Goal: Transaction & Acquisition: Purchase product/service

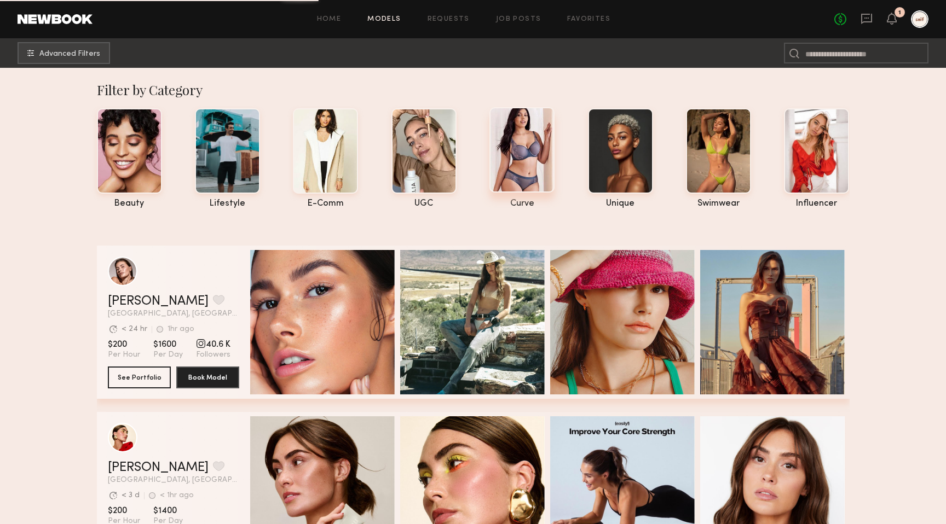
click at [503, 175] on div at bounding box center [521, 149] width 65 height 85
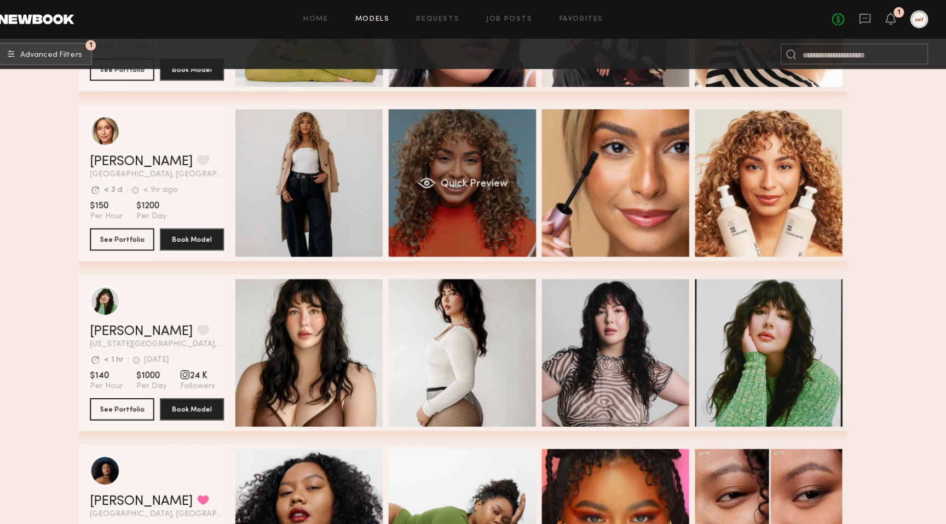
scroll to position [311, 0]
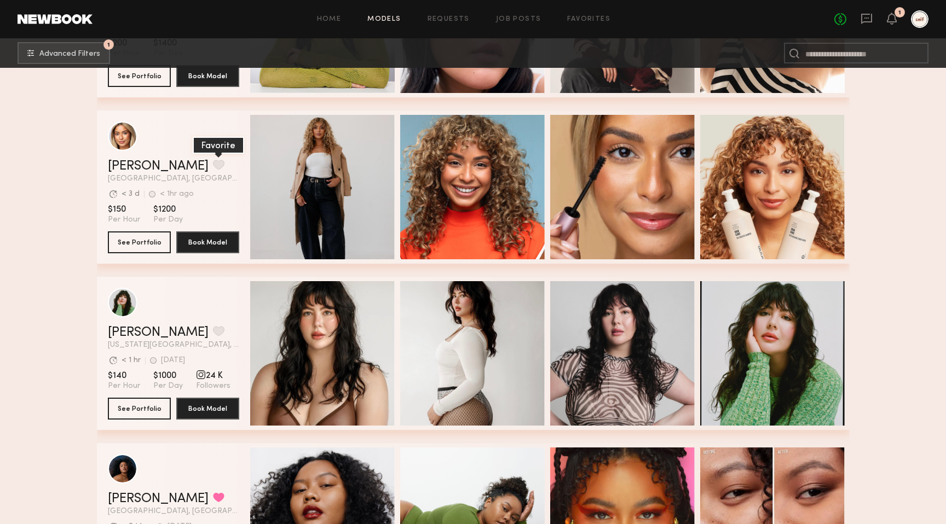
click at [213, 163] on button "grid" at bounding box center [218, 165] width 11 height 10
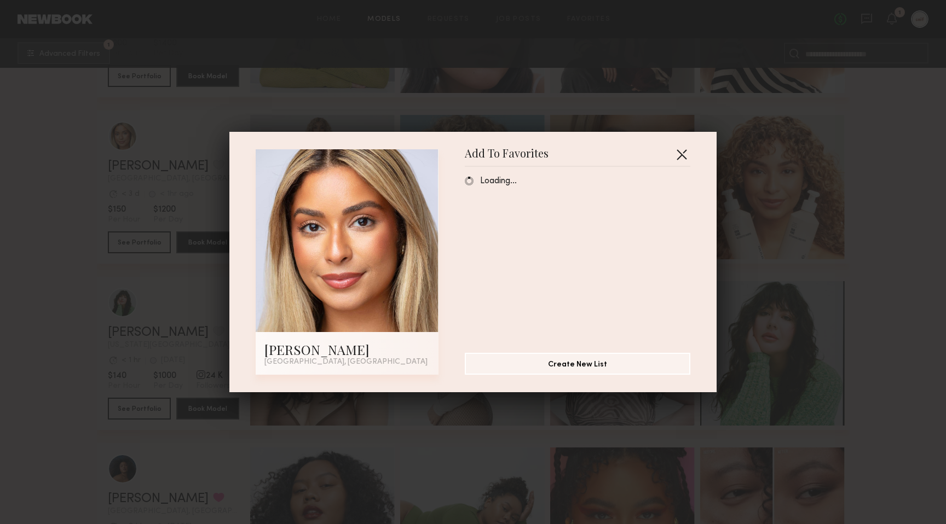
click at [683, 153] on button "button" at bounding box center [682, 155] width 18 height 18
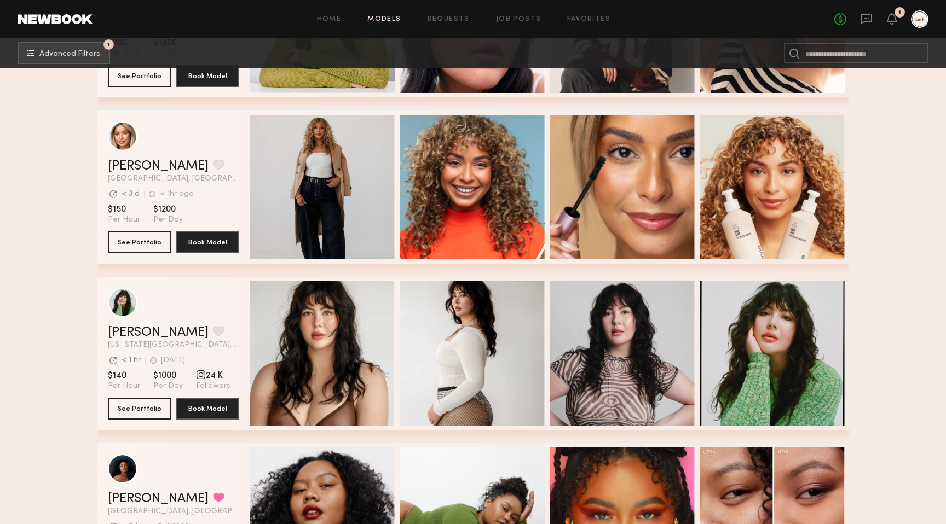
scroll to position [551, 0]
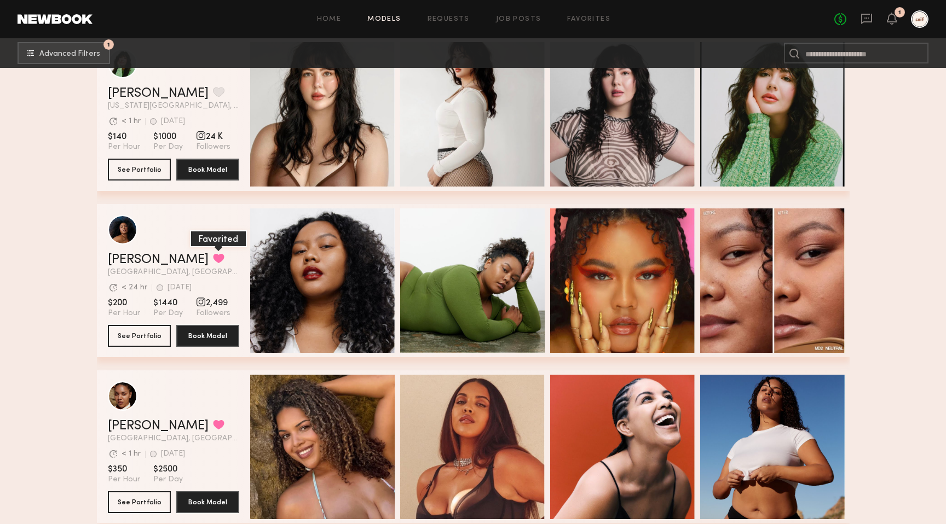
click at [213, 259] on button "grid" at bounding box center [218, 258] width 11 height 10
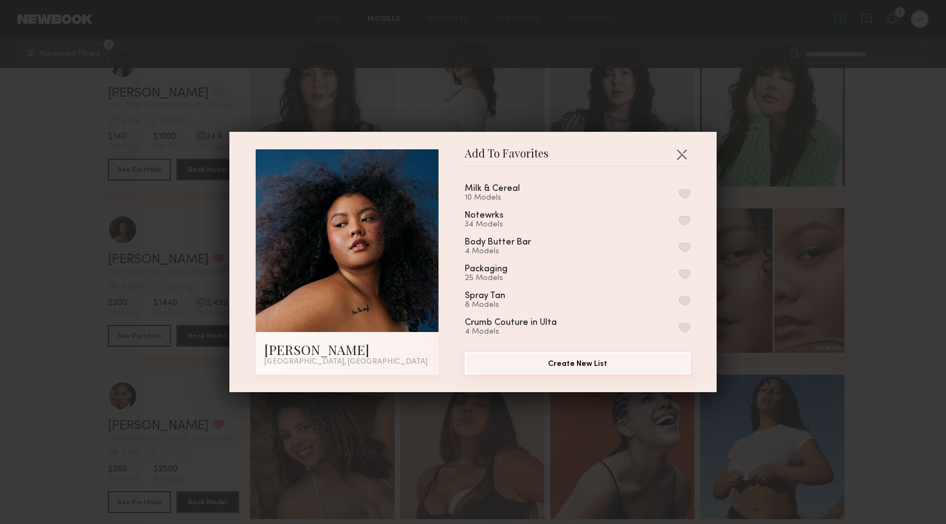
click at [585, 363] on button "Create New List" at bounding box center [578, 364] width 226 height 22
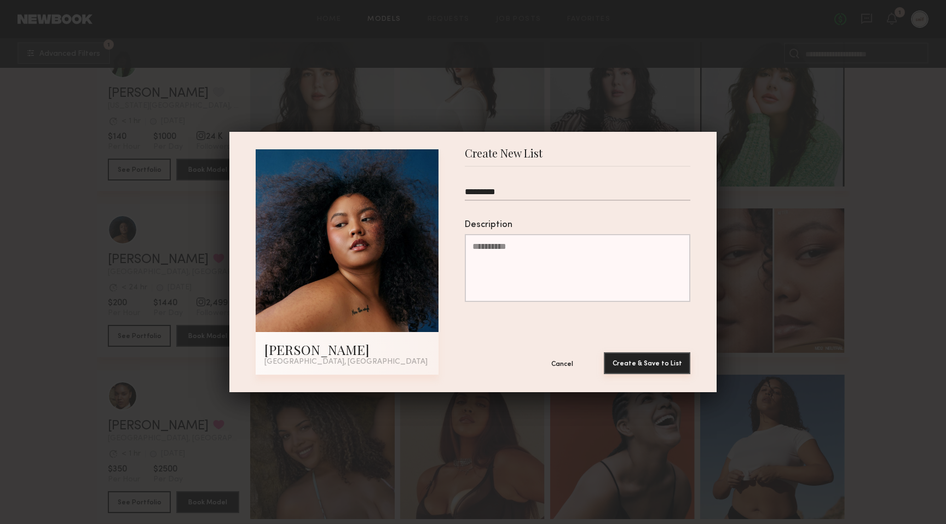
type input "*********"
click at [619, 353] on button "Create & Save to List" at bounding box center [647, 364] width 86 height 22
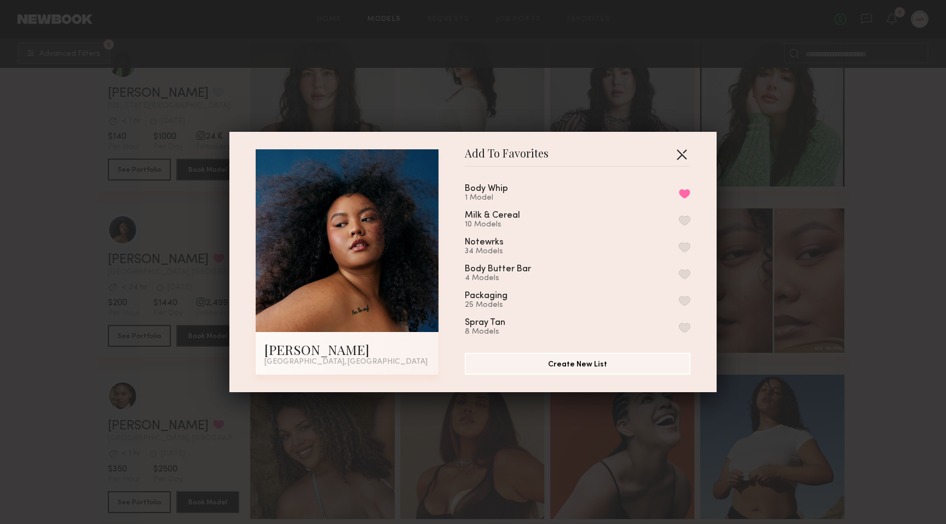
click at [681, 153] on button "button" at bounding box center [682, 155] width 18 height 18
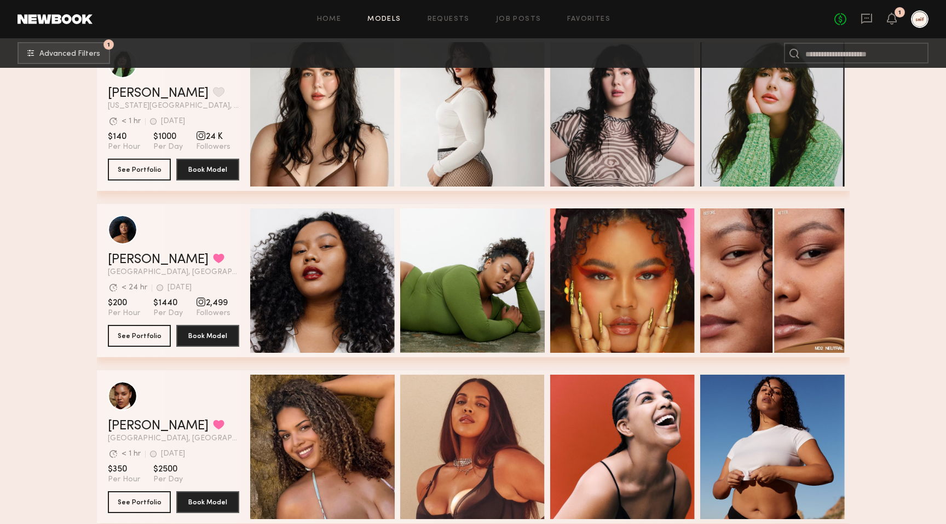
scroll to position [812, 0]
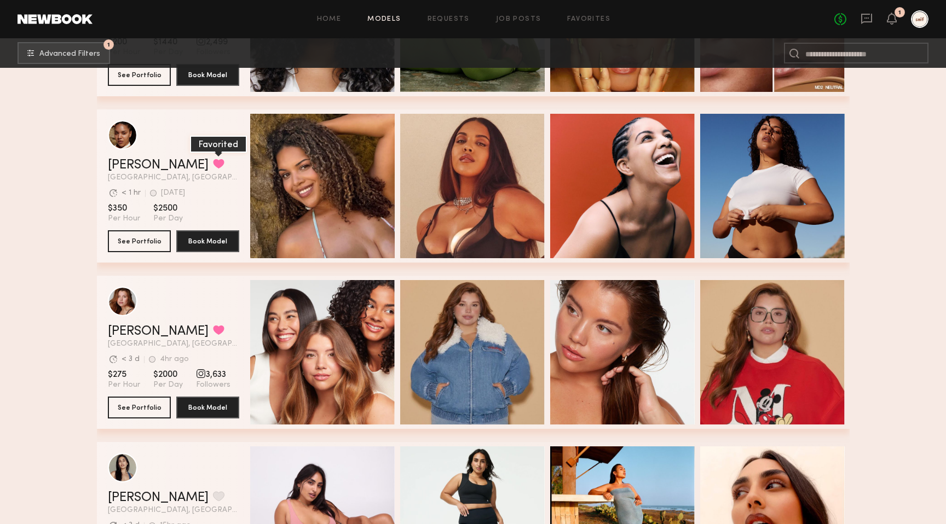
click at [213, 164] on button "grid" at bounding box center [218, 164] width 11 height 10
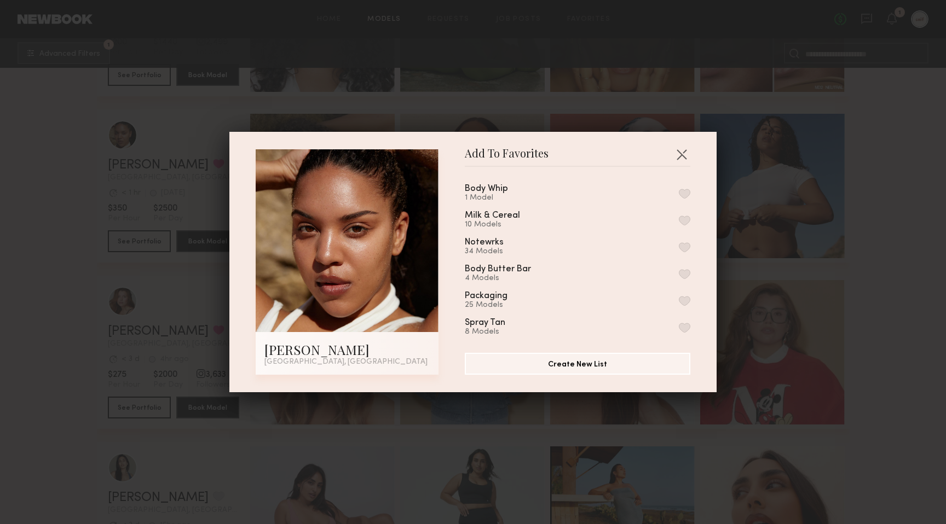
click at [685, 193] on button "button" at bounding box center [684, 194] width 11 height 10
click at [910, 278] on div "Add To Favorites [PERSON_NAME] [GEOGRAPHIC_DATA], [GEOGRAPHIC_DATA] Add To Favo…" at bounding box center [473, 262] width 946 height 524
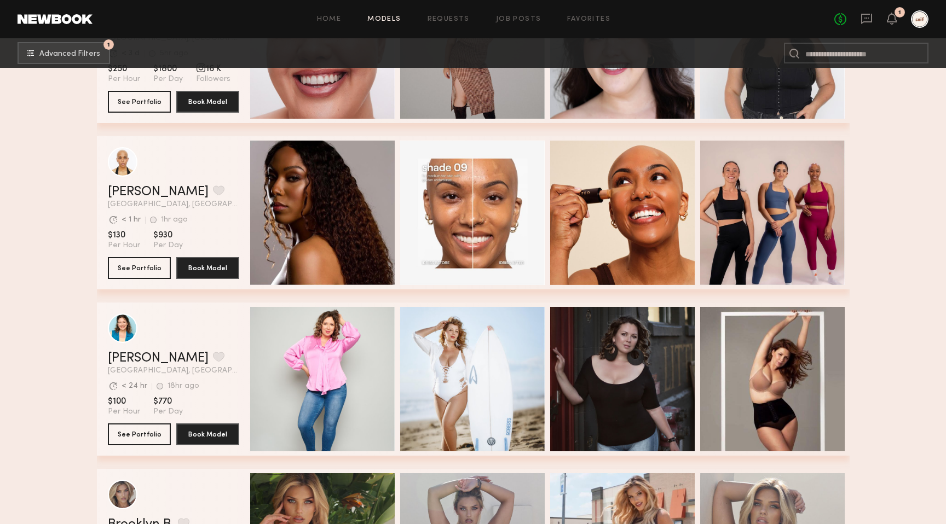
scroll to position [1795, 0]
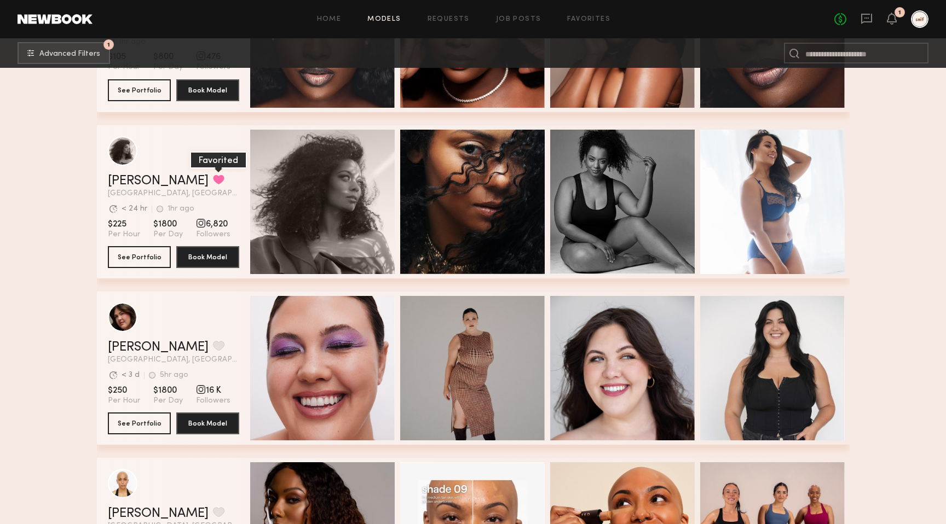
click at [213, 180] on button "grid" at bounding box center [218, 180] width 11 height 10
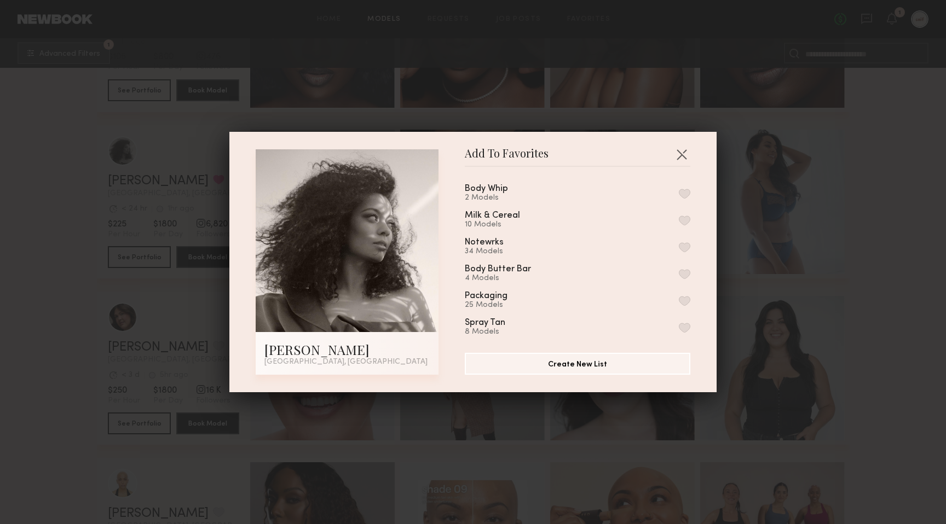
click at [681, 191] on button "button" at bounding box center [684, 194] width 11 height 10
click at [865, 217] on div "Add To Favorites [PERSON_NAME] [GEOGRAPHIC_DATA], [GEOGRAPHIC_DATA] Add To Favo…" at bounding box center [473, 262] width 946 height 524
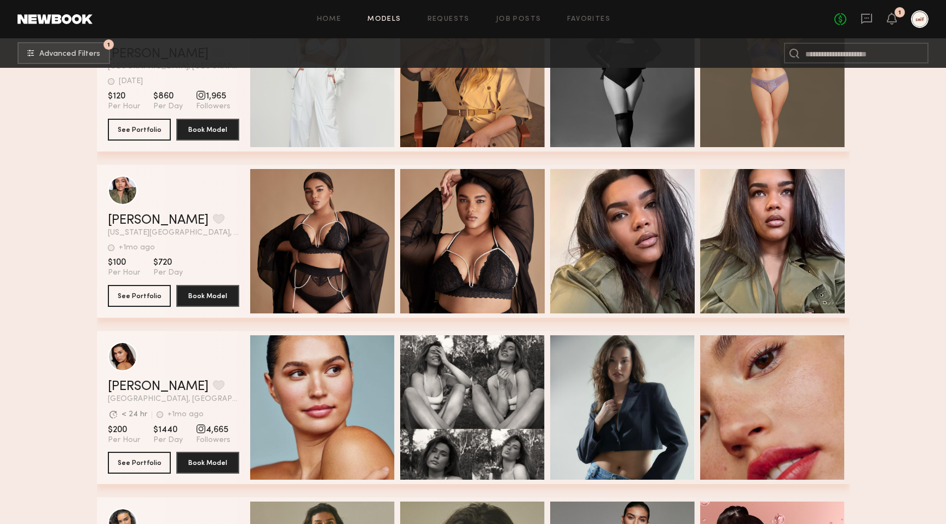
scroll to position [3095, 0]
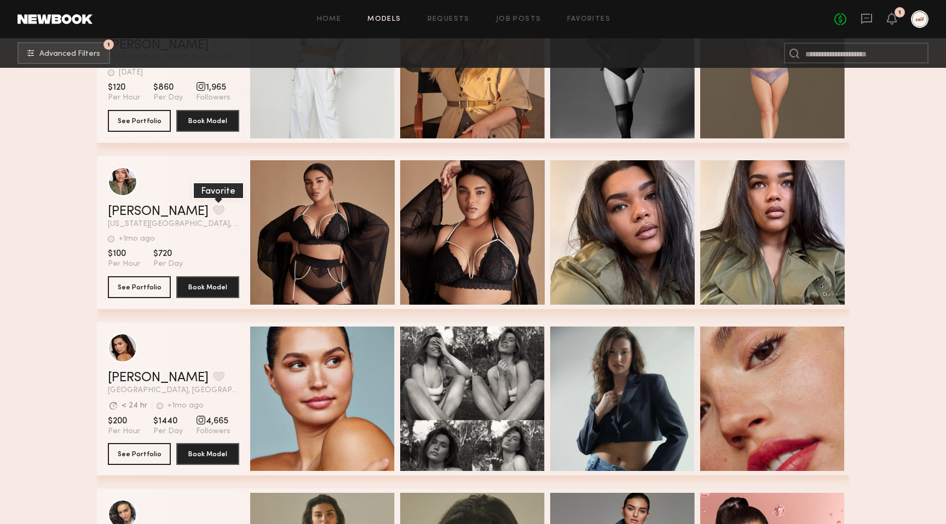
click at [213, 215] on button "grid" at bounding box center [218, 210] width 11 height 10
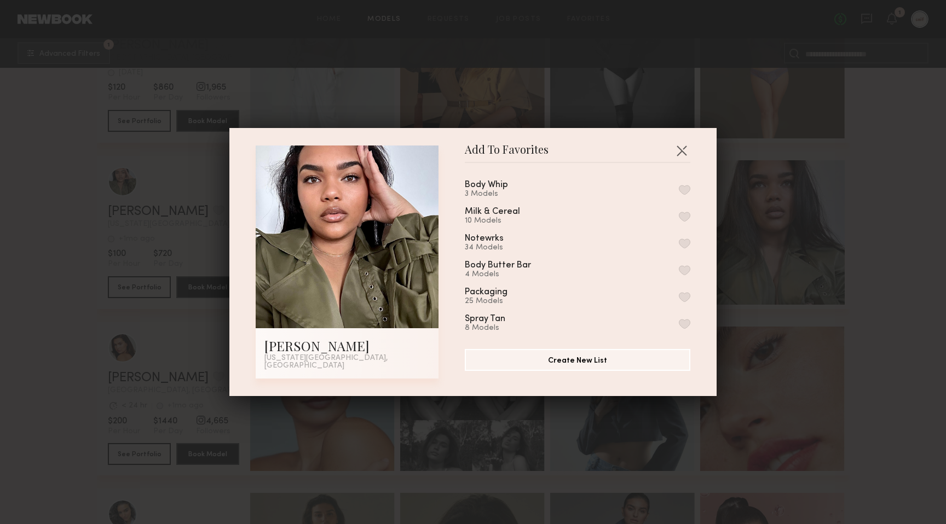
click at [687, 193] on button "button" at bounding box center [684, 190] width 11 height 10
click at [904, 261] on div "Add To Favorites [PERSON_NAME] [US_STATE][GEOGRAPHIC_DATA], [GEOGRAPHIC_DATA] A…" at bounding box center [473, 262] width 946 height 524
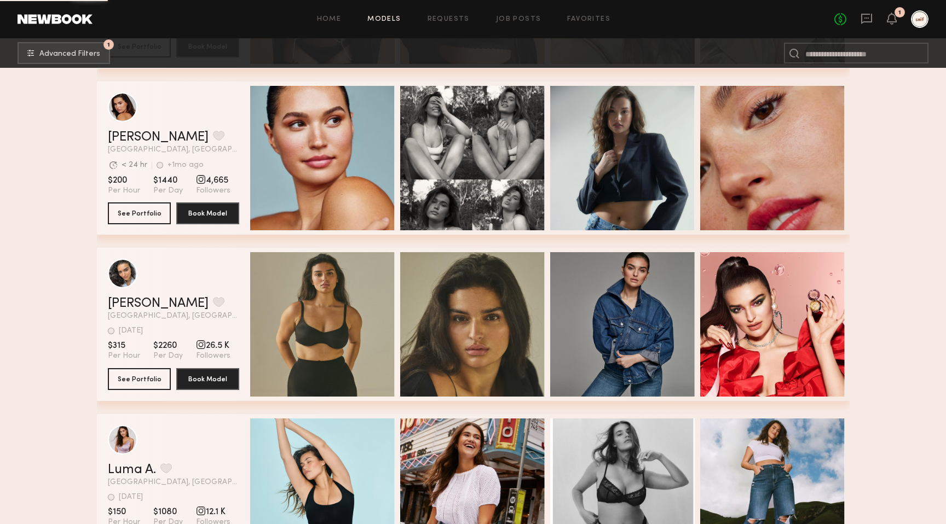
scroll to position [3324, 0]
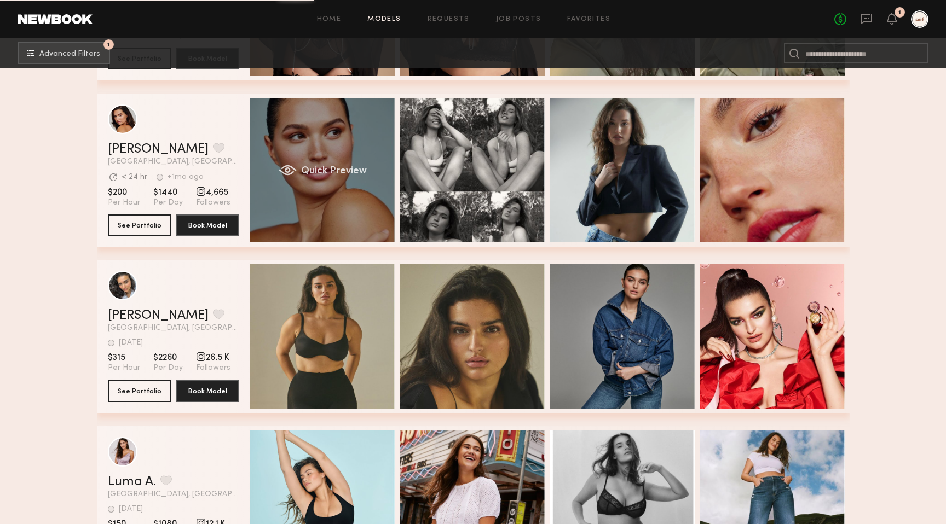
click at [351, 204] on div "Quick Preview" at bounding box center [322, 170] width 145 height 145
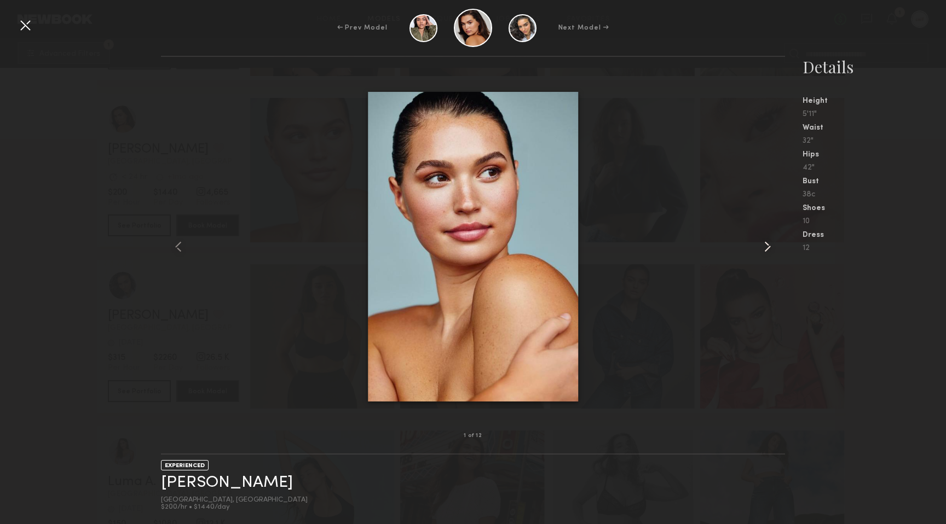
click at [763, 247] on common-icon at bounding box center [768, 247] width 18 height 18
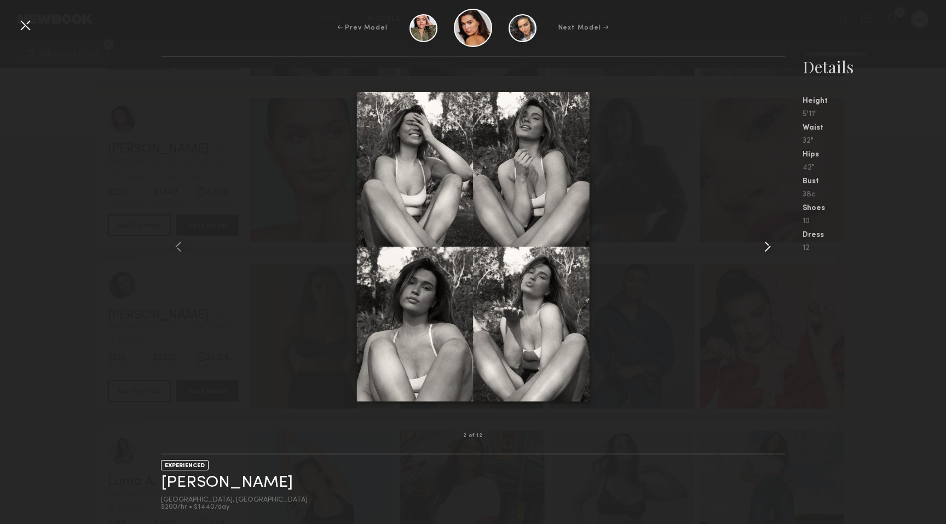
click at [763, 247] on common-icon at bounding box center [768, 247] width 18 height 18
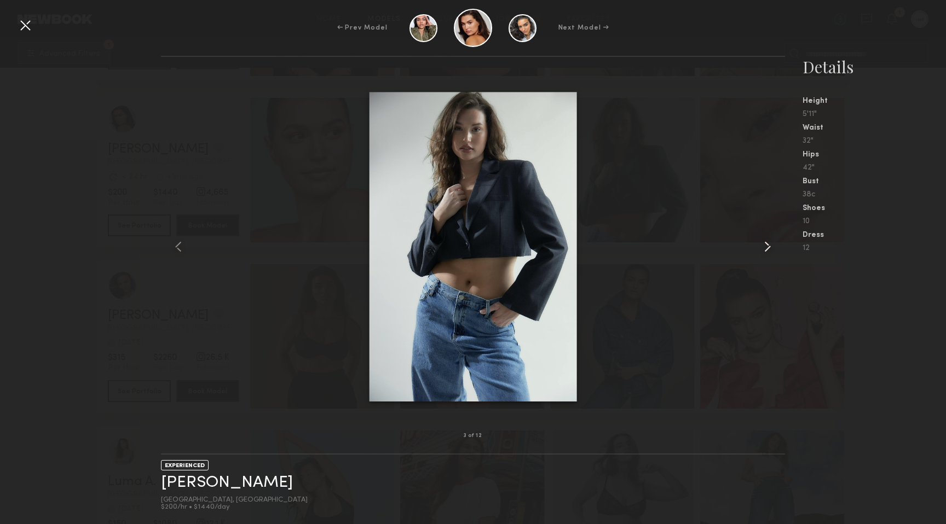
click at [763, 247] on common-icon at bounding box center [768, 247] width 18 height 18
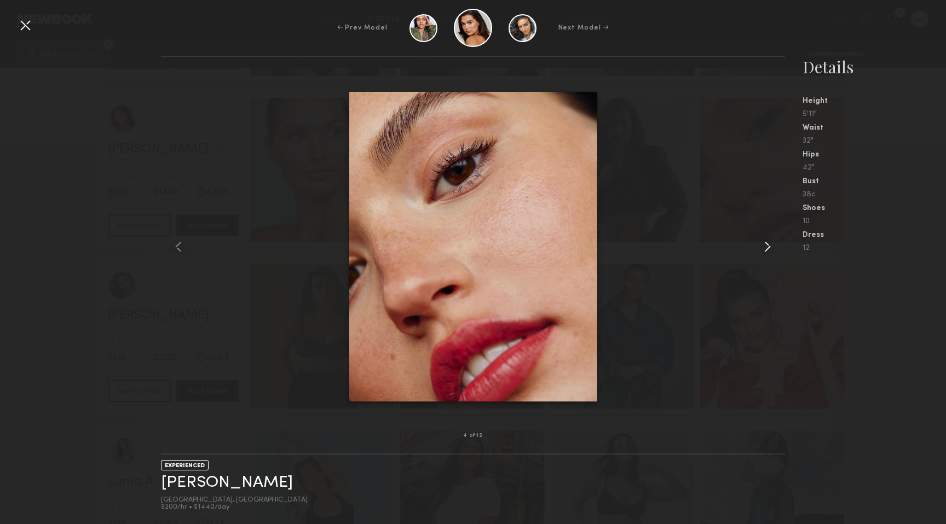
click at [763, 247] on common-icon at bounding box center [768, 247] width 18 height 18
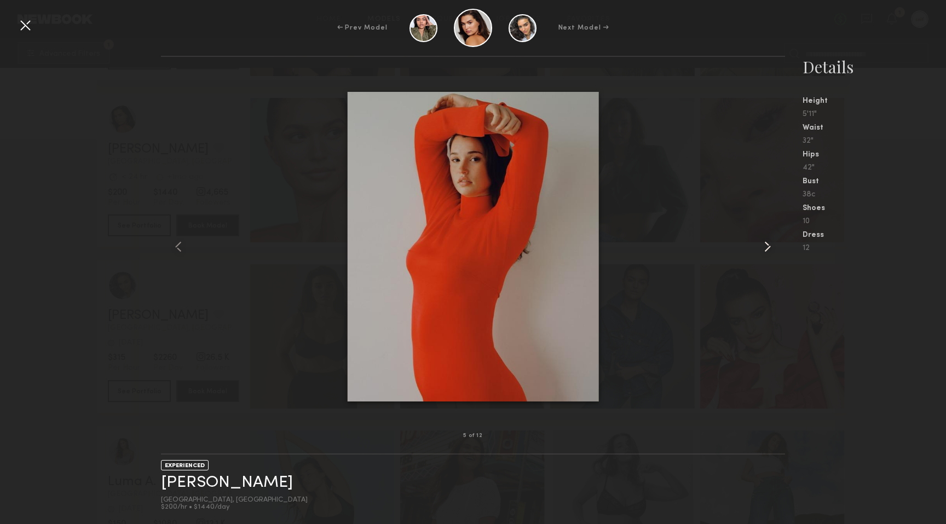
click at [763, 247] on common-icon at bounding box center [768, 247] width 18 height 18
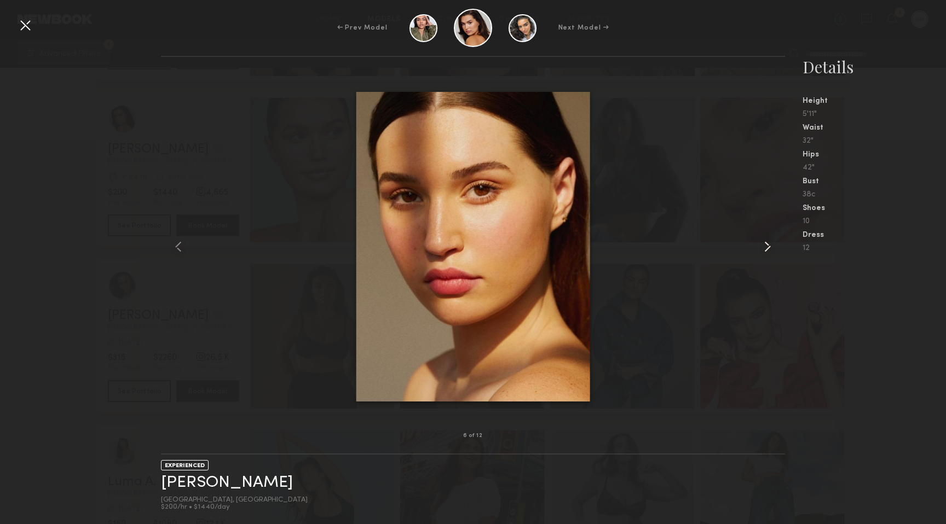
click at [763, 247] on common-icon at bounding box center [768, 247] width 18 height 18
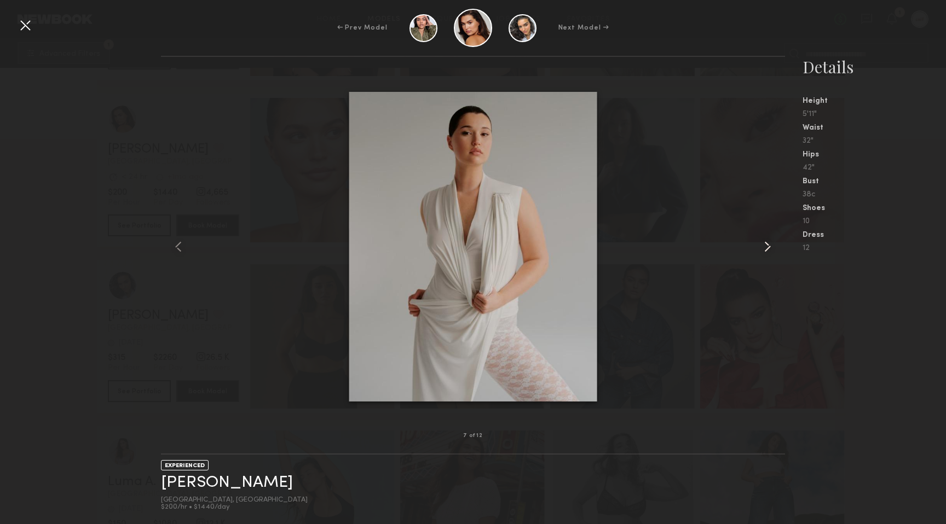
click at [763, 247] on common-icon at bounding box center [768, 247] width 18 height 18
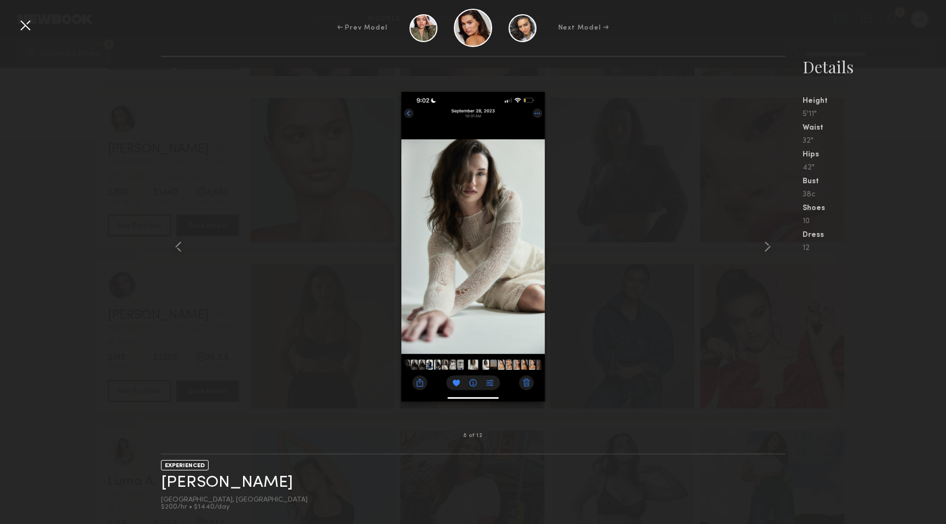
click at [26, 26] on div at bounding box center [25, 25] width 18 height 18
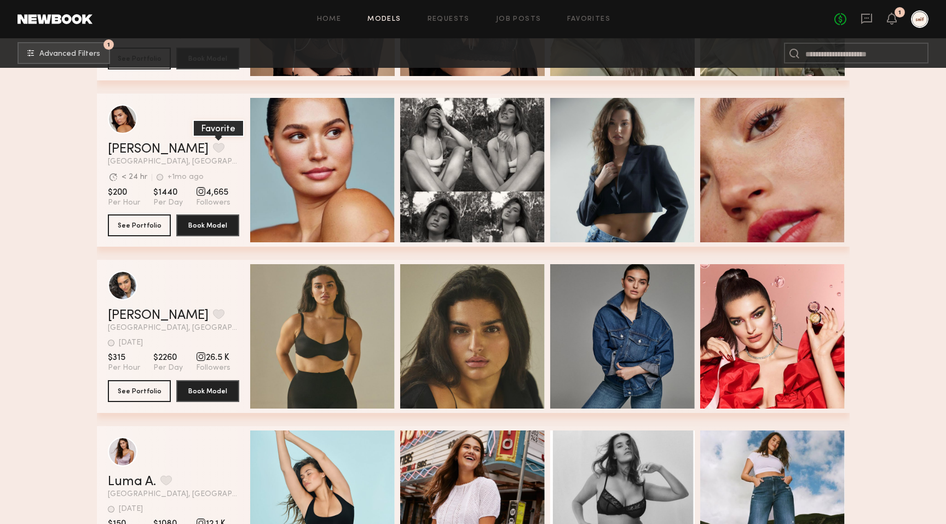
click at [213, 151] on button "grid" at bounding box center [218, 148] width 11 height 10
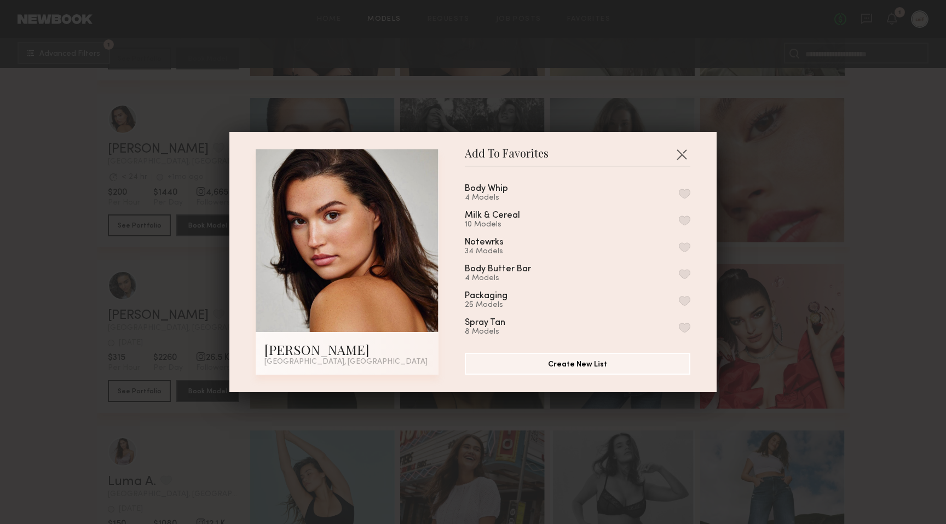
click at [684, 194] on button "button" at bounding box center [684, 194] width 11 height 10
click at [902, 264] on div "Add To Favorites [PERSON_NAME] [GEOGRAPHIC_DATA], [GEOGRAPHIC_DATA] Add To Favo…" at bounding box center [473, 262] width 946 height 524
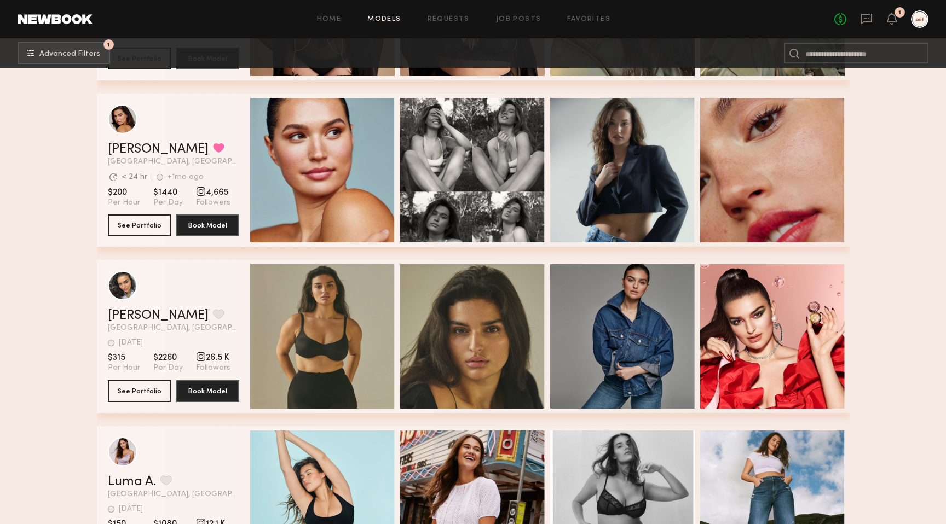
scroll to position [3440, 0]
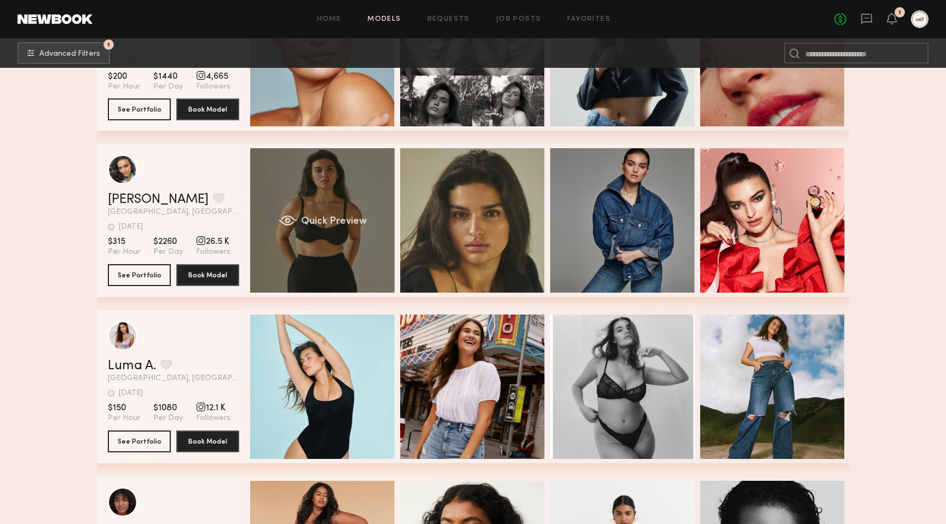
click at [337, 262] on div "Quick Preview" at bounding box center [322, 220] width 145 height 145
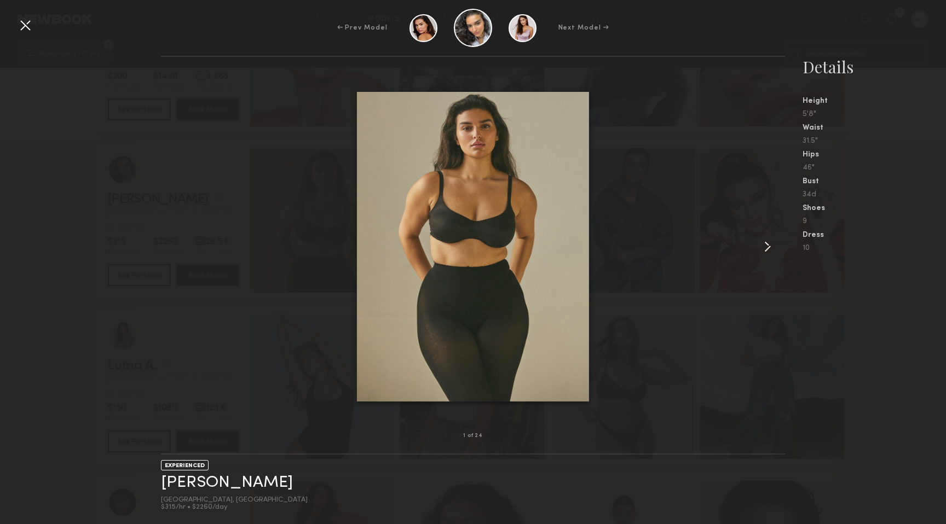
click at [768, 241] on common-icon at bounding box center [768, 247] width 18 height 18
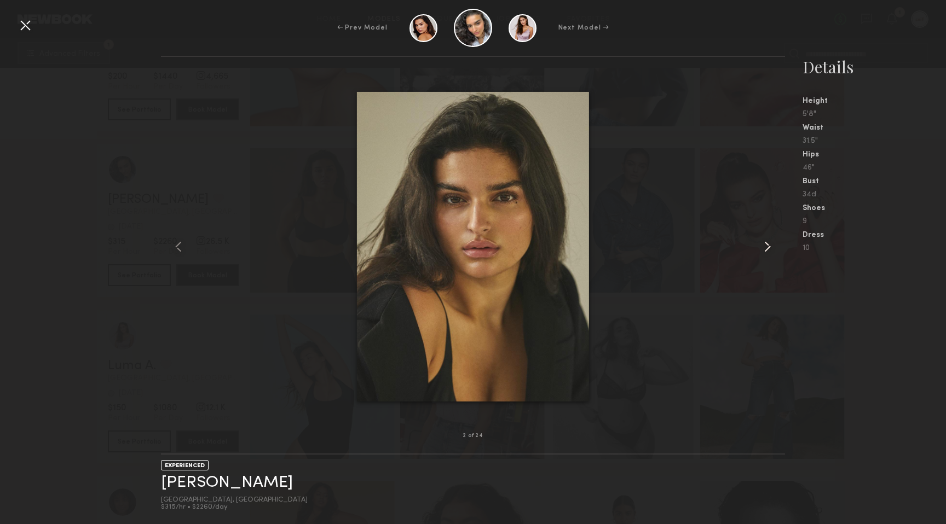
click at [768, 241] on common-icon at bounding box center [768, 247] width 18 height 18
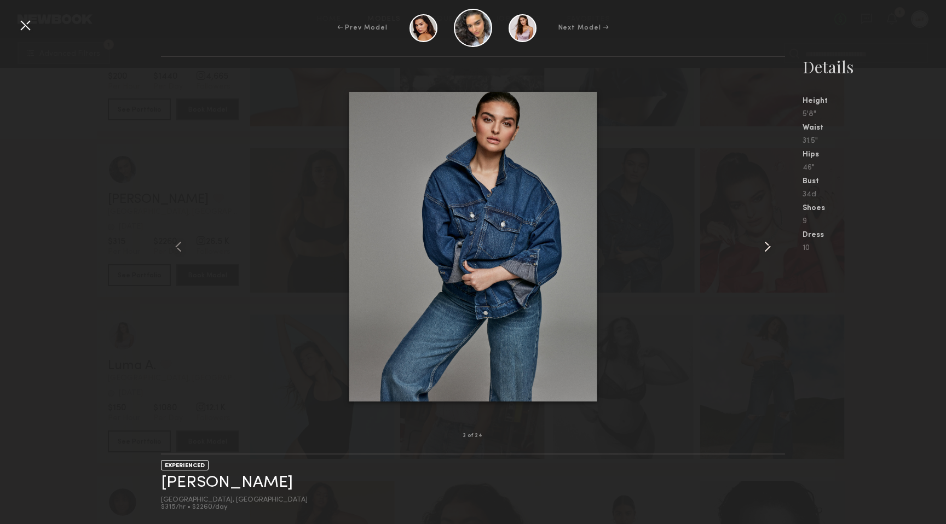
click at [768, 241] on common-icon at bounding box center [768, 247] width 18 height 18
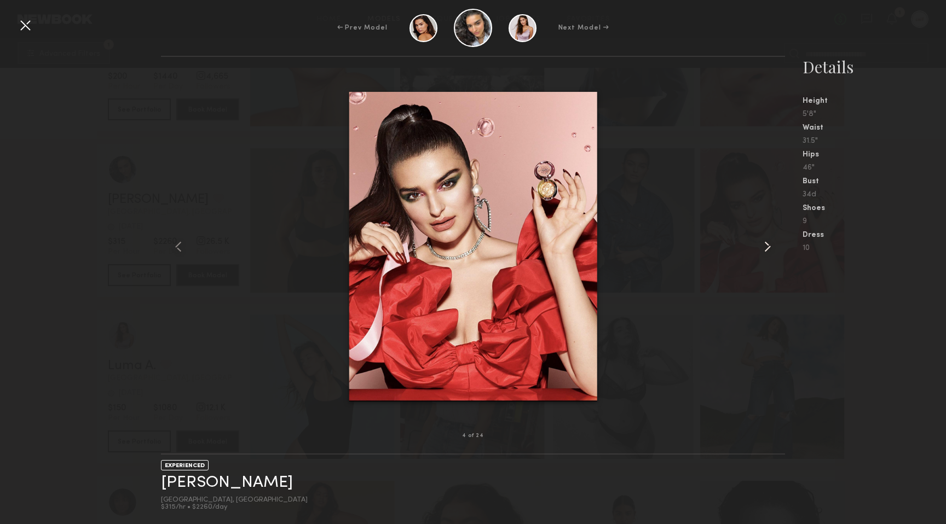
click at [768, 241] on common-icon at bounding box center [768, 247] width 18 height 18
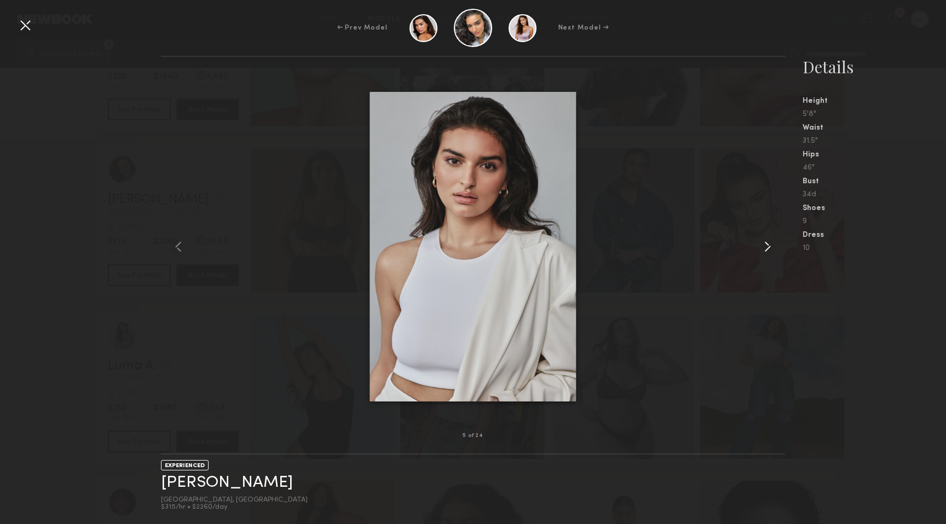
click at [768, 241] on common-icon at bounding box center [768, 247] width 18 height 18
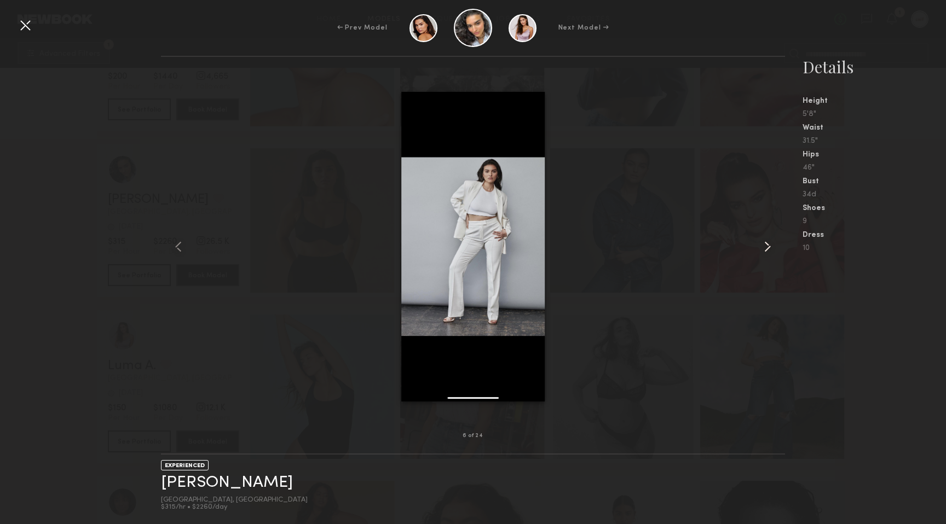
click at [768, 241] on common-icon at bounding box center [768, 247] width 18 height 18
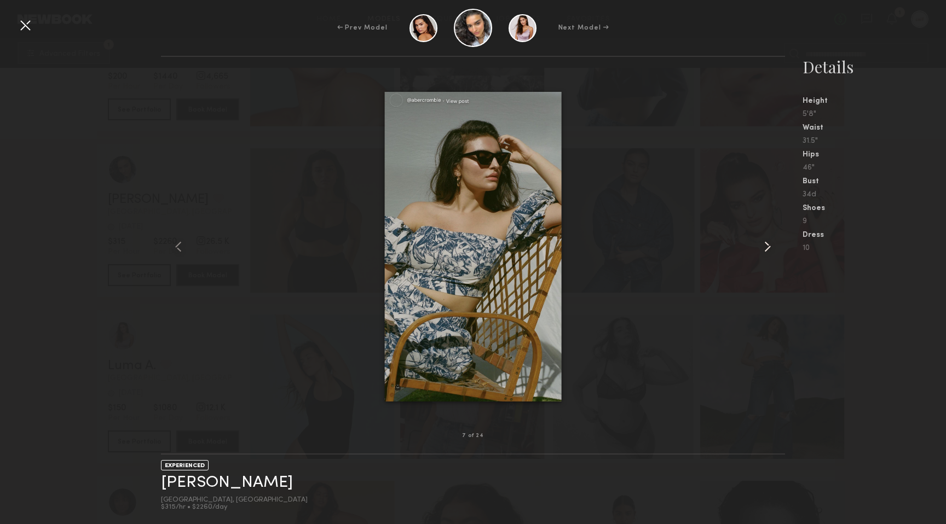
click at [768, 241] on common-icon at bounding box center [768, 247] width 18 height 18
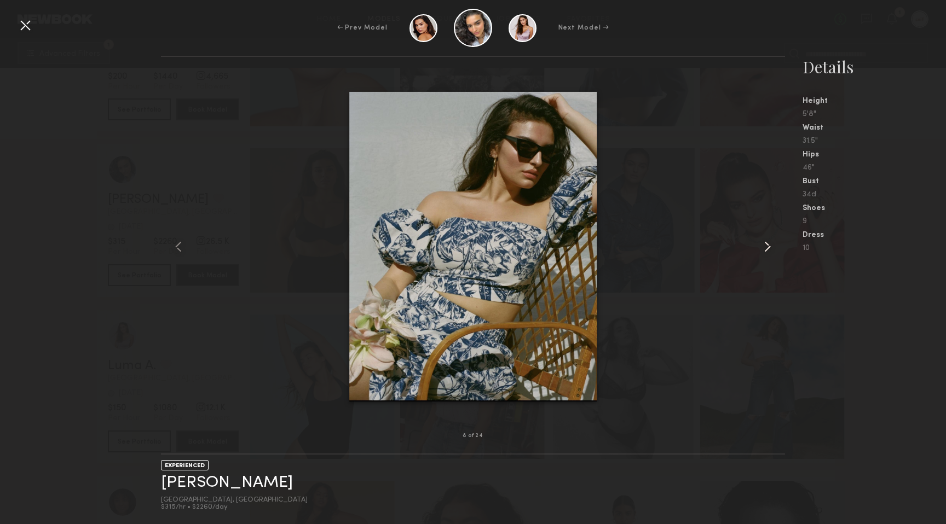
click at [768, 241] on common-icon at bounding box center [768, 247] width 18 height 18
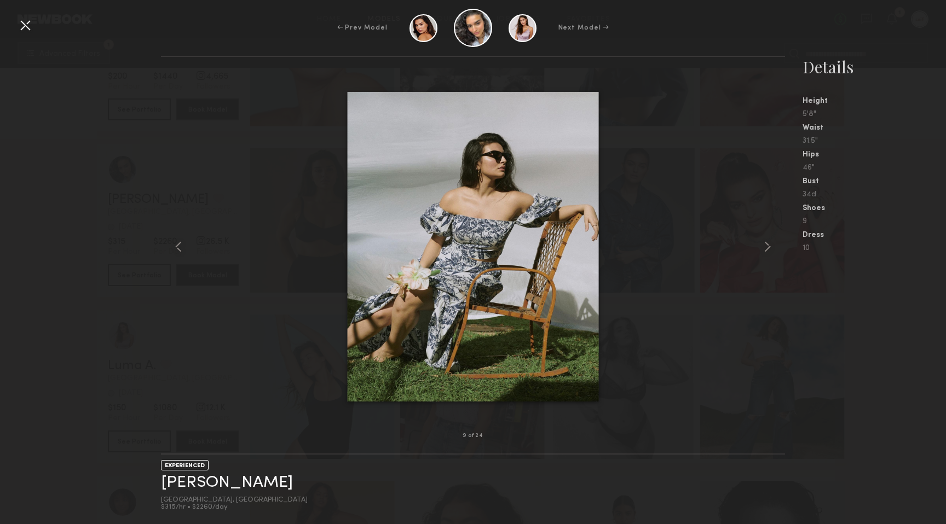
click at [26, 26] on div at bounding box center [25, 25] width 18 height 18
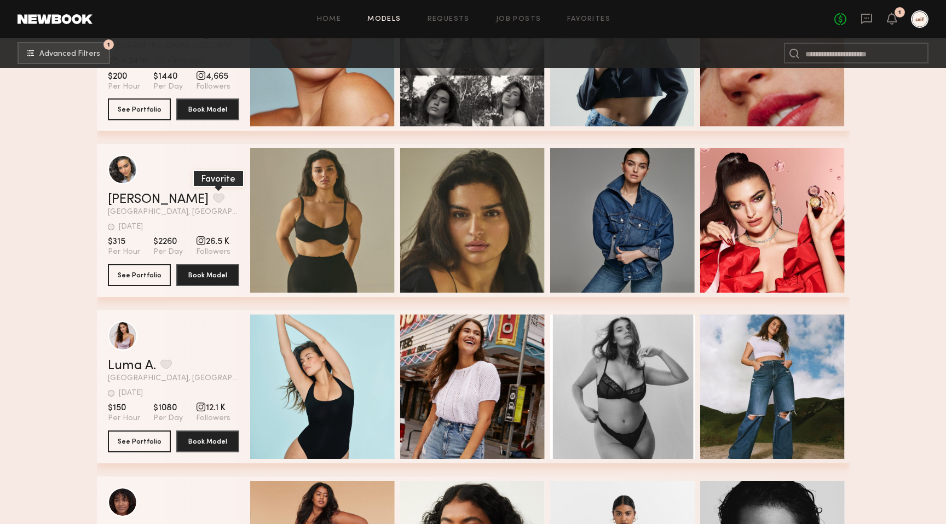
click at [213, 198] on button "grid" at bounding box center [218, 198] width 11 height 10
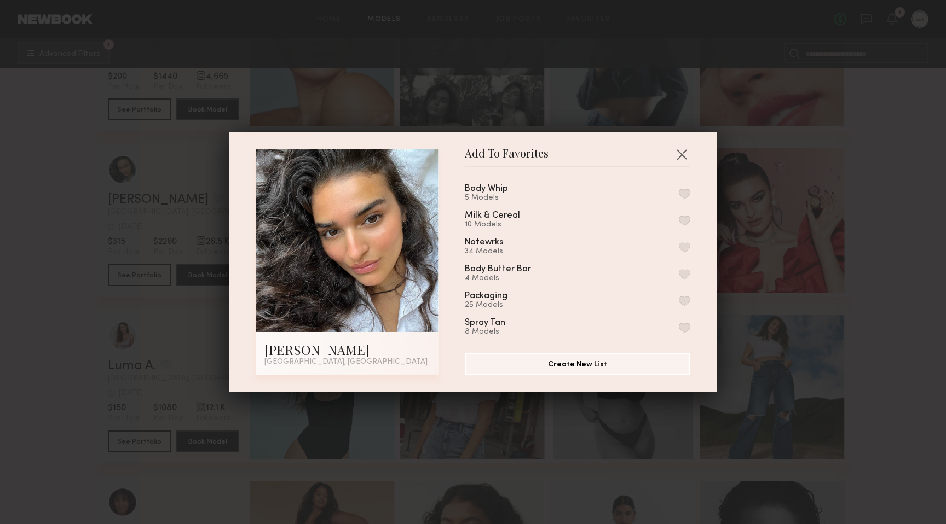
click at [685, 189] on button "button" at bounding box center [684, 194] width 11 height 10
click at [864, 234] on div "Add To Favorites [PERSON_NAME] [GEOGRAPHIC_DATA], [GEOGRAPHIC_DATA] Add To Favo…" at bounding box center [473, 262] width 946 height 524
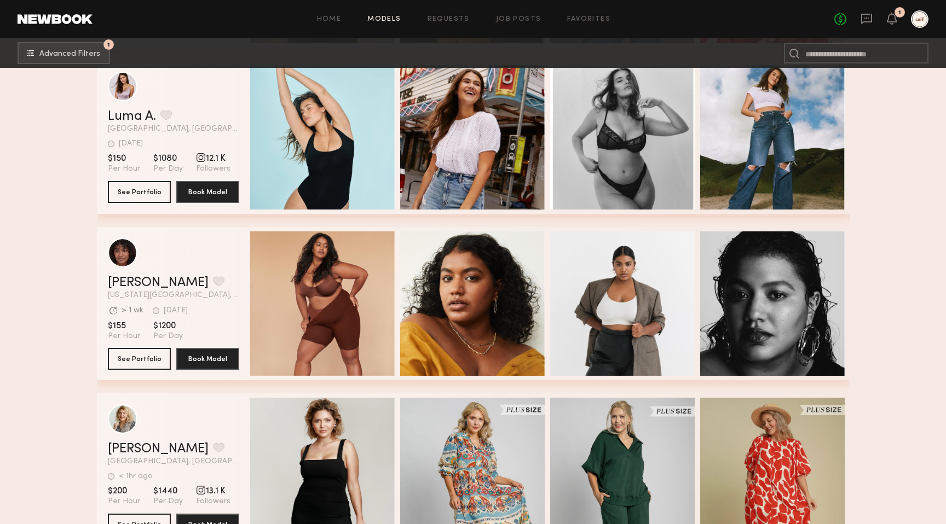
scroll to position [3658, 0]
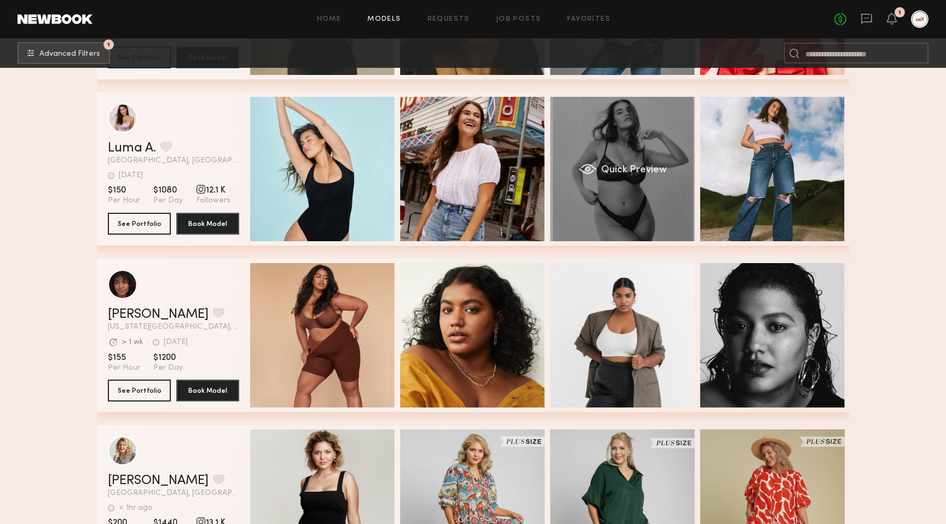
click at [624, 195] on div "Quick Preview" at bounding box center [622, 169] width 145 height 145
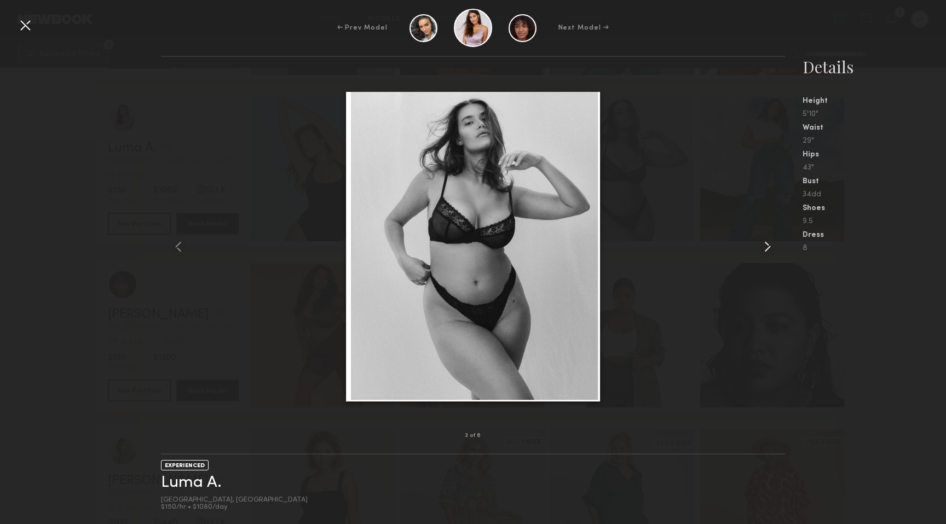
click at [772, 241] on common-icon at bounding box center [768, 247] width 18 height 18
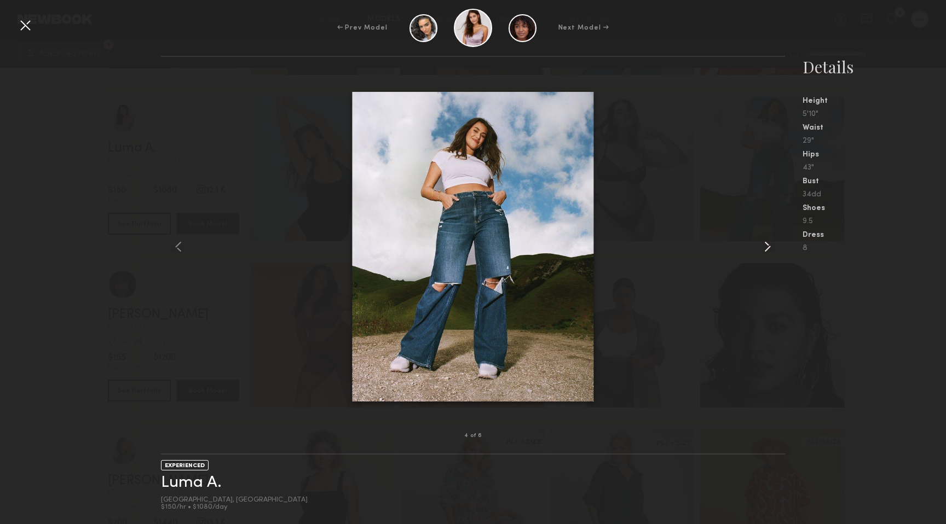
click at [772, 241] on common-icon at bounding box center [768, 247] width 18 height 18
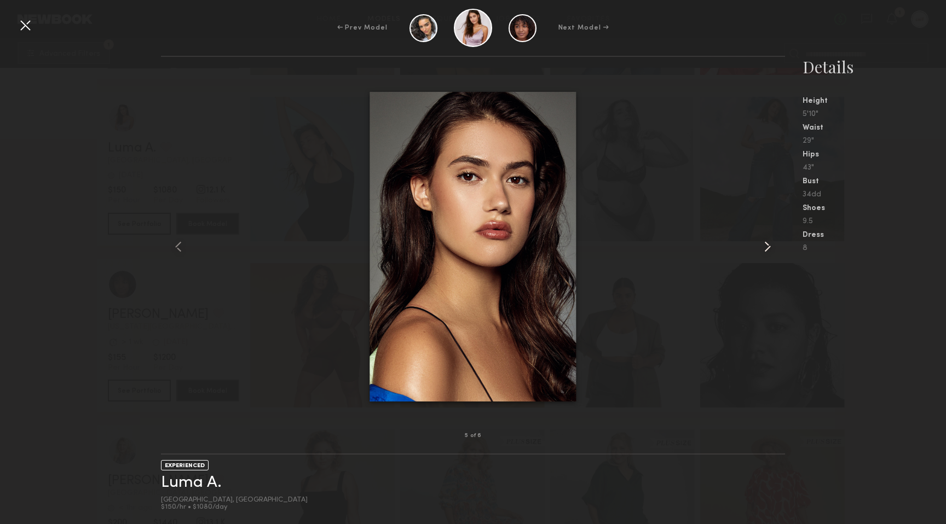
click at [772, 241] on common-icon at bounding box center [768, 247] width 18 height 18
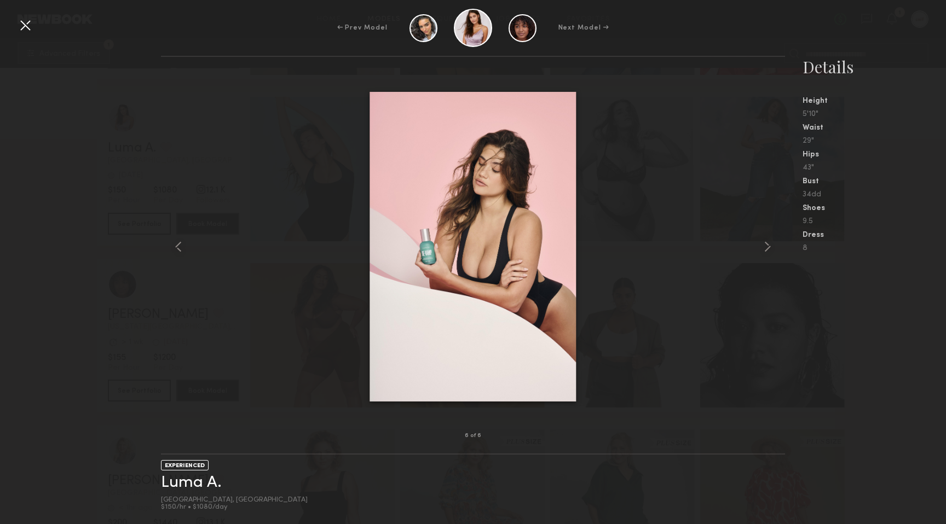
click at [927, 227] on div "Details Height 5'10" Waist 29" Hips 43" Bust 34dd Shoes 9.5 Dress 8" at bounding box center [874, 154] width 143 height 197
click at [28, 24] on div at bounding box center [25, 25] width 18 height 18
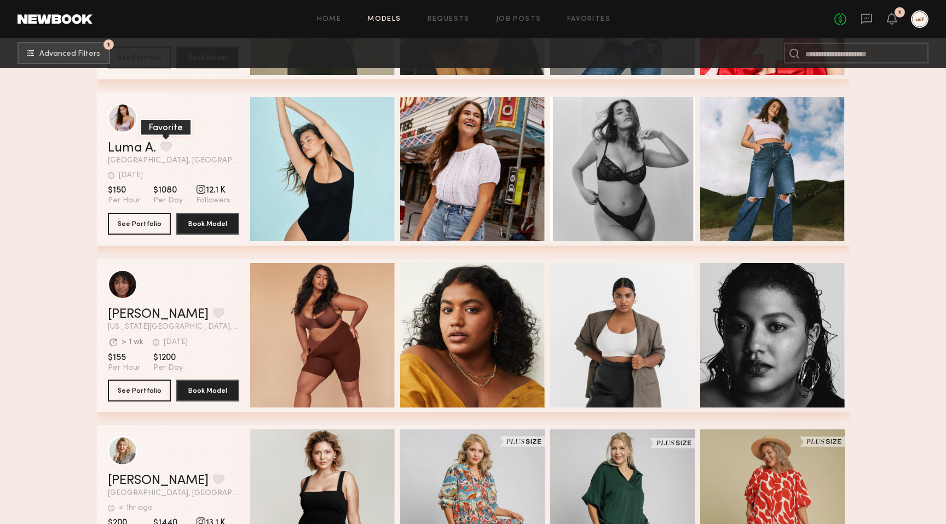
click at [168, 148] on button "grid" at bounding box center [165, 147] width 11 height 10
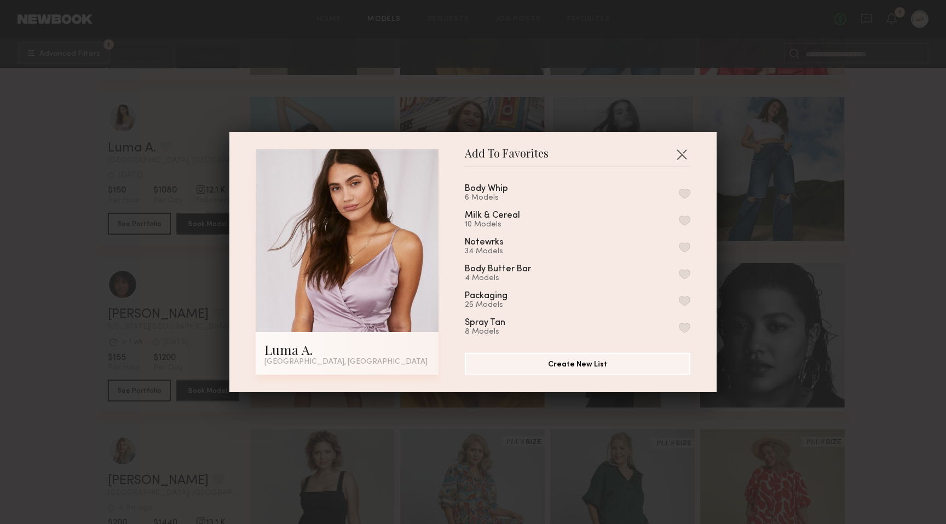
click at [680, 191] on button "button" at bounding box center [684, 194] width 11 height 10
click at [868, 246] on div "Add To Favorites Luma A. [GEOGRAPHIC_DATA], [GEOGRAPHIC_DATA] Add To Favorites …" at bounding box center [473, 262] width 946 height 524
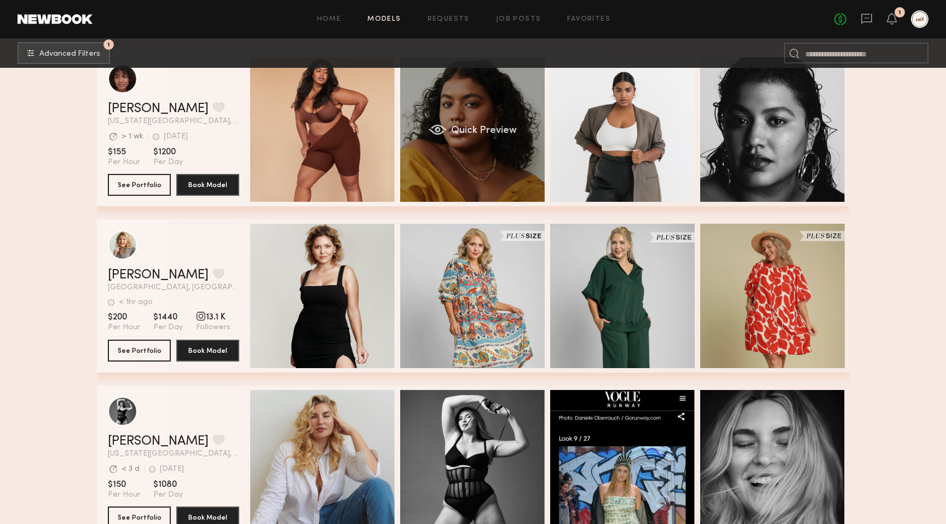
scroll to position [3851, 0]
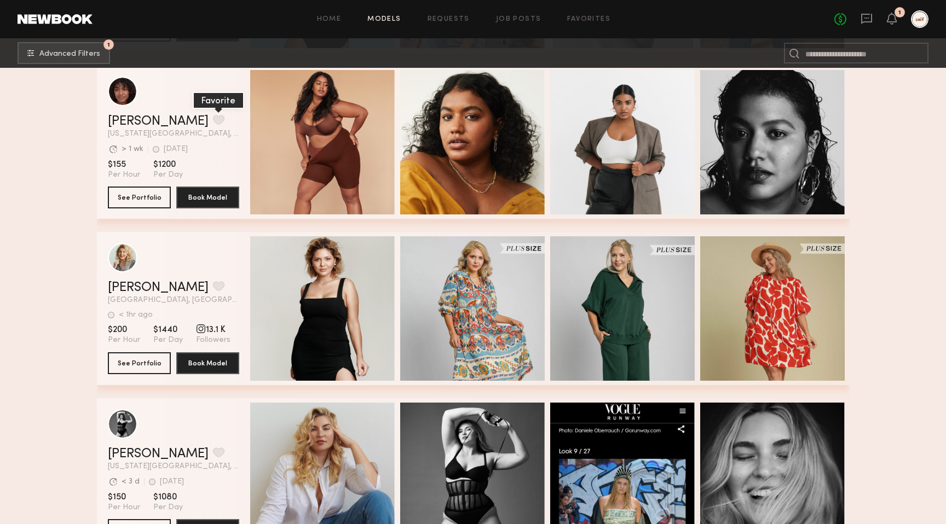
click at [213, 121] on button "grid" at bounding box center [218, 120] width 11 height 10
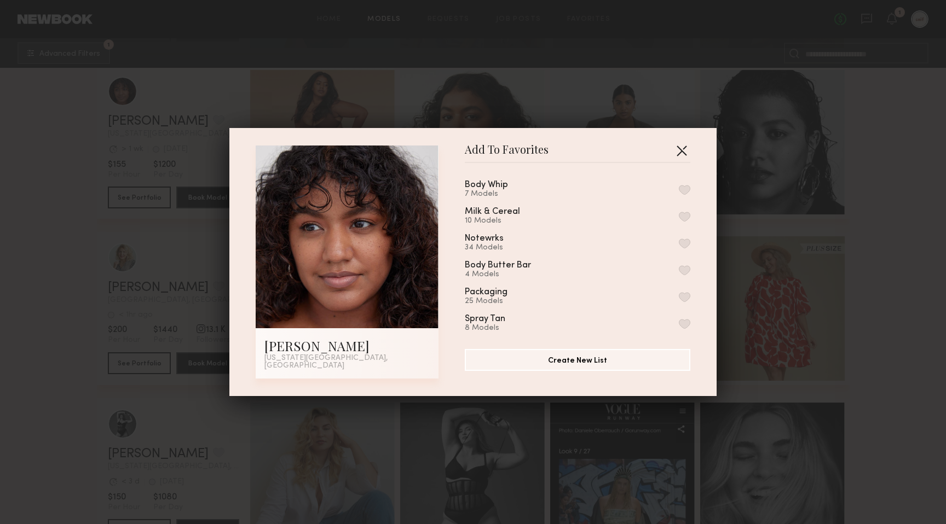
click at [679, 155] on button "button" at bounding box center [682, 151] width 18 height 18
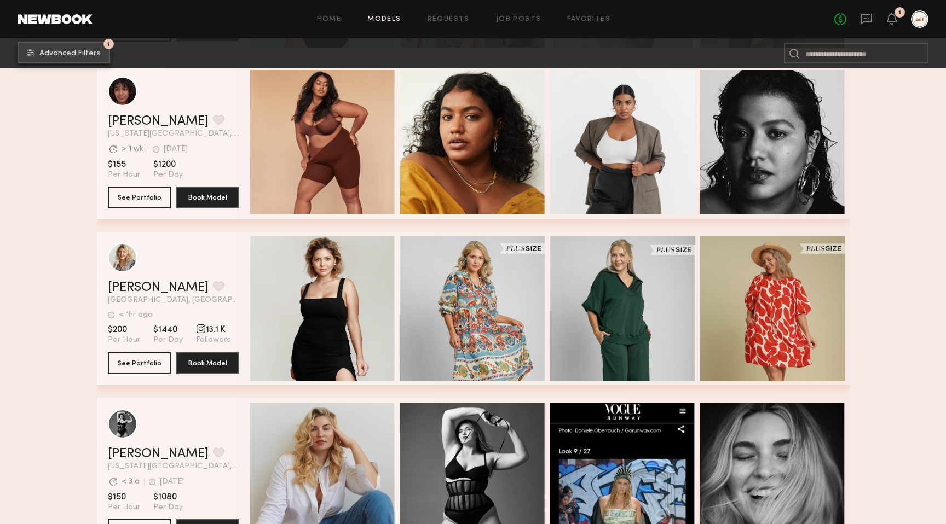
click at [90, 61] on button "1 Advanced Filters" at bounding box center [64, 53] width 93 height 22
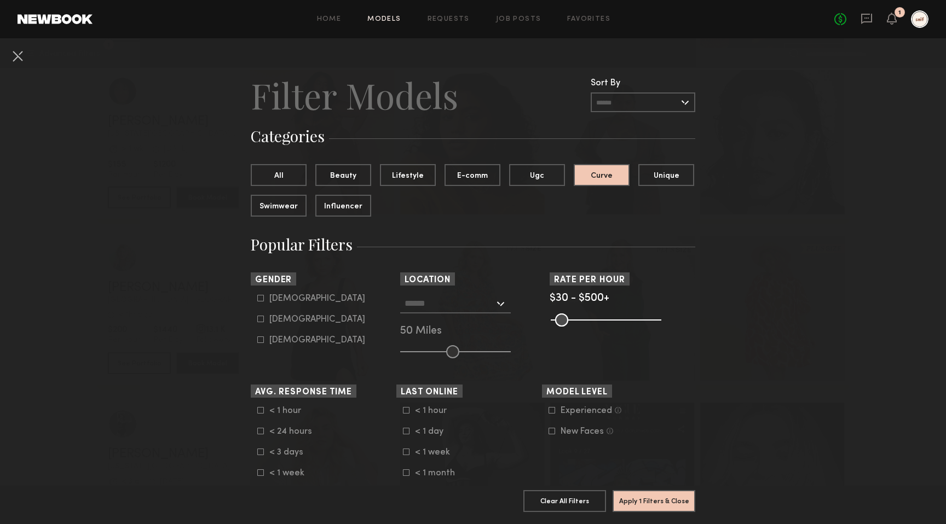
click at [486, 309] on input "text" at bounding box center [450, 303] width 90 height 19
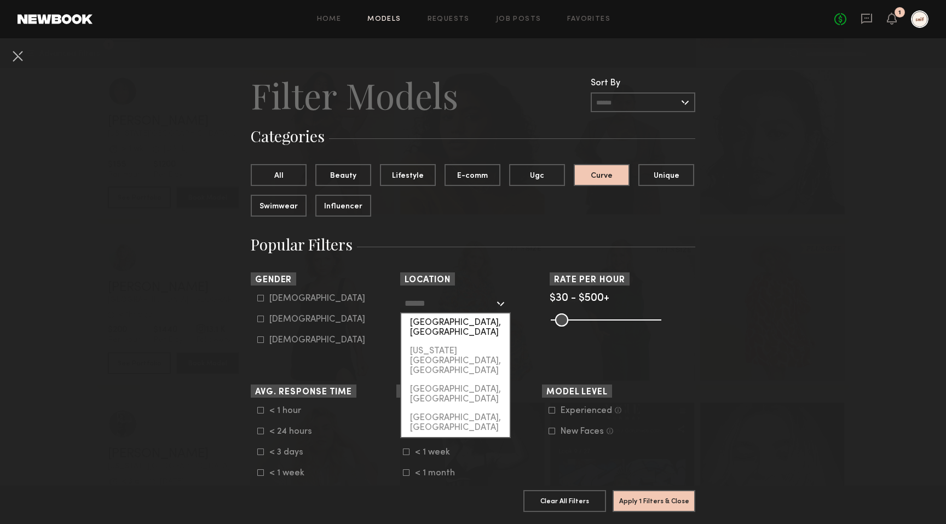
click at [464, 324] on div "[GEOGRAPHIC_DATA], [GEOGRAPHIC_DATA]" at bounding box center [455, 328] width 108 height 28
type input "**********"
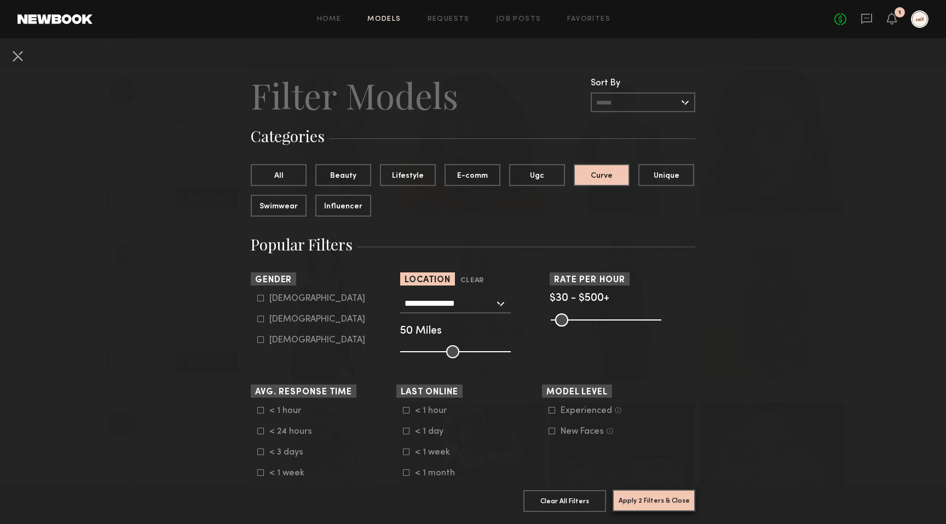
click at [643, 494] on button "Apply 2 Filters & Close" at bounding box center [654, 501] width 83 height 22
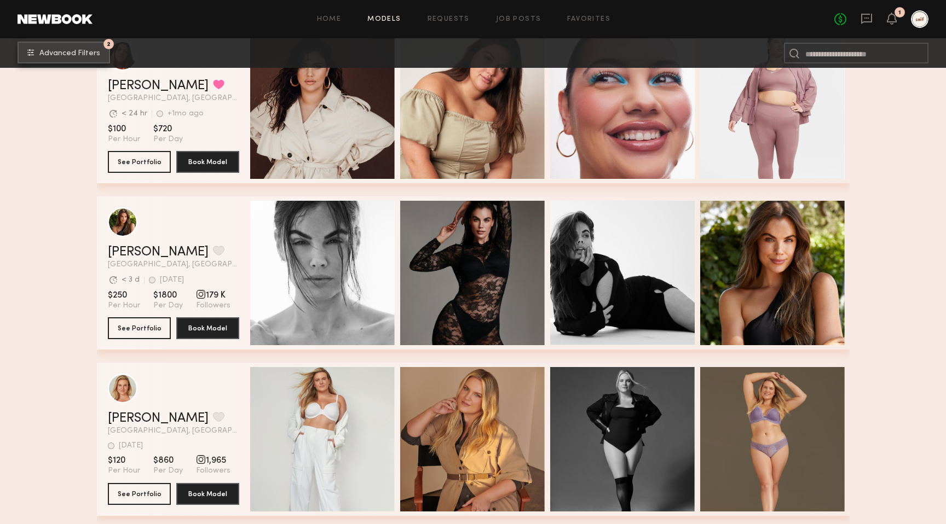
scroll to position [3020, 0]
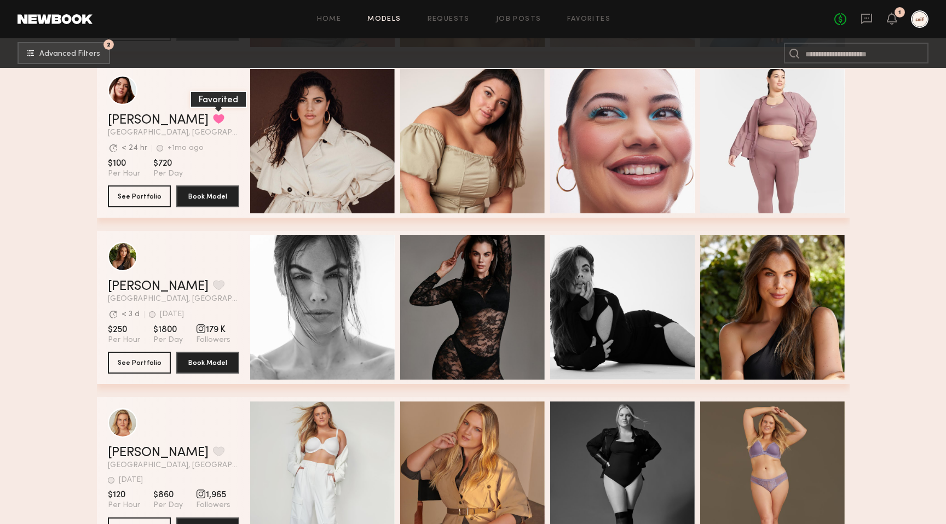
click at [213, 121] on button "grid" at bounding box center [218, 119] width 11 height 10
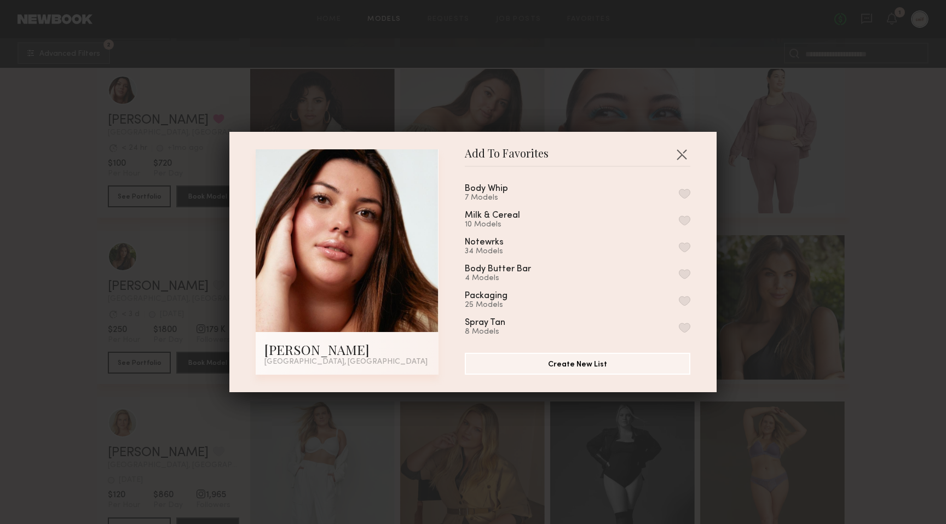
click at [683, 192] on button "button" at bounding box center [684, 194] width 11 height 10
click at [875, 212] on div "Add To Favorites [PERSON_NAME] Glendale, [GEOGRAPHIC_DATA] Add To Favorites Bod…" at bounding box center [473, 262] width 946 height 524
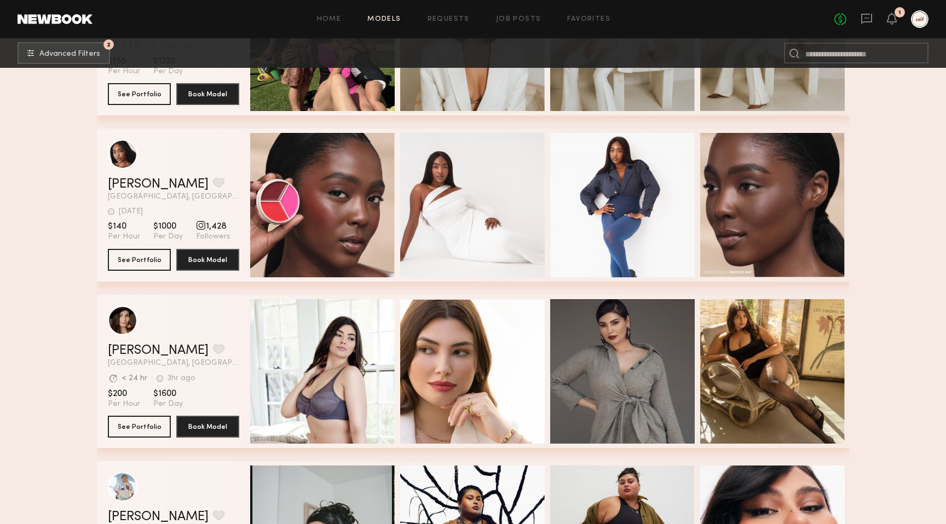
scroll to position [5602, 0]
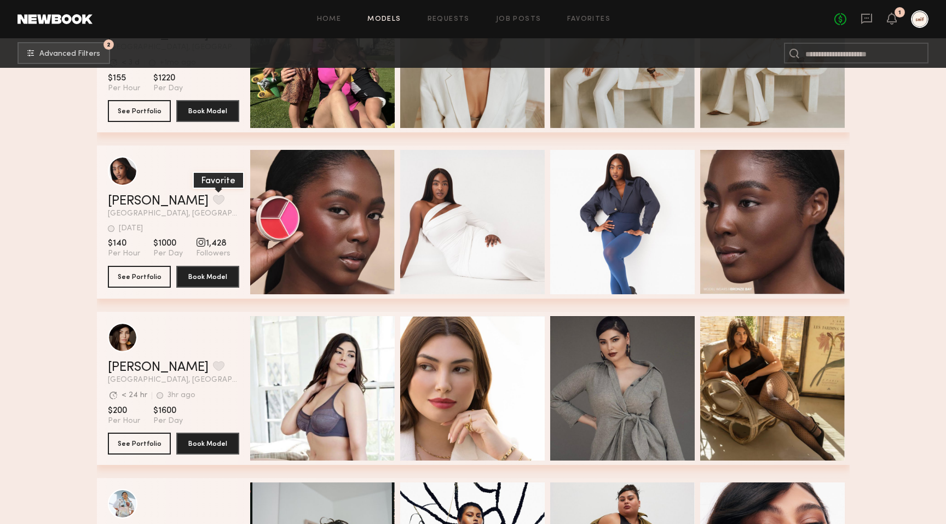
click at [213, 199] on button "grid" at bounding box center [218, 200] width 11 height 10
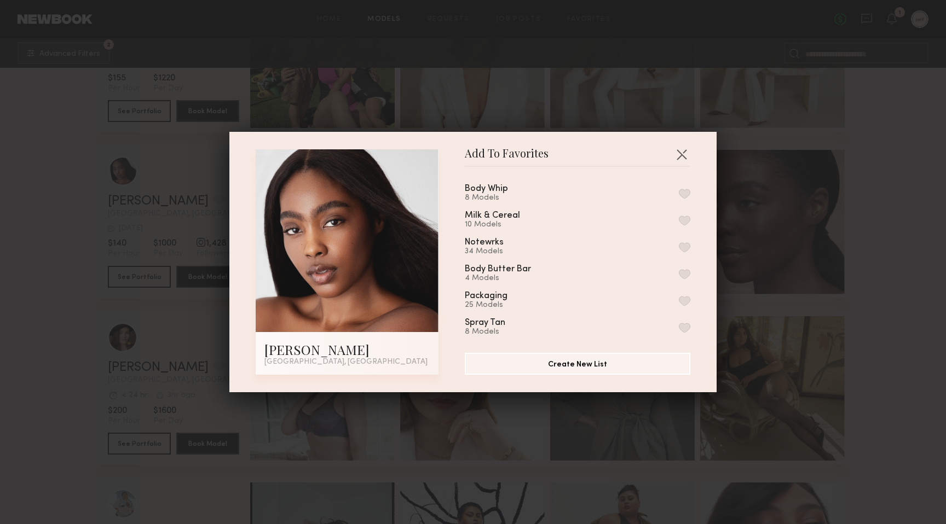
click at [684, 192] on button "button" at bounding box center [684, 194] width 11 height 10
click at [892, 296] on div "Add To Favorites [PERSON_NAME] [GEOGRAPHIC_DATA], [GEOGRAPHIC_DATA] Add To Favo…" at bounding box center [473, 262] width 946 height 524
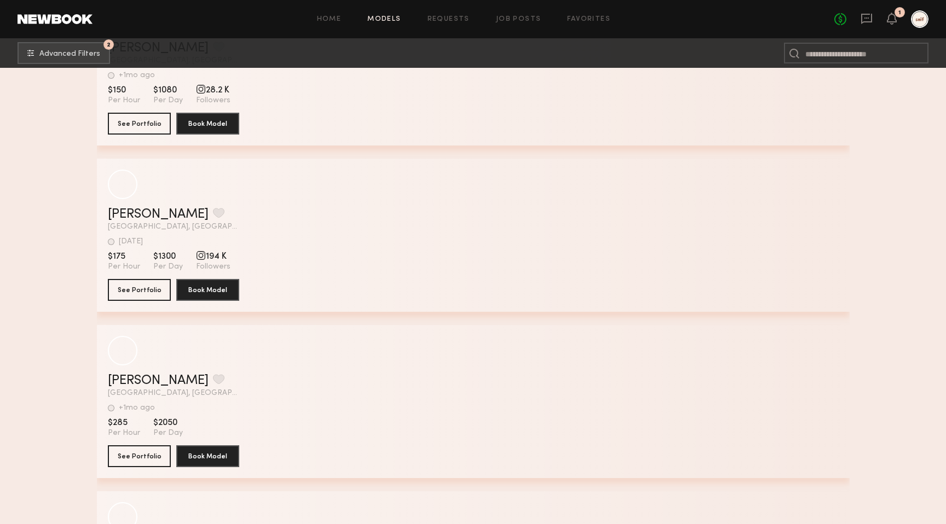
scroll to position [8598, 0]
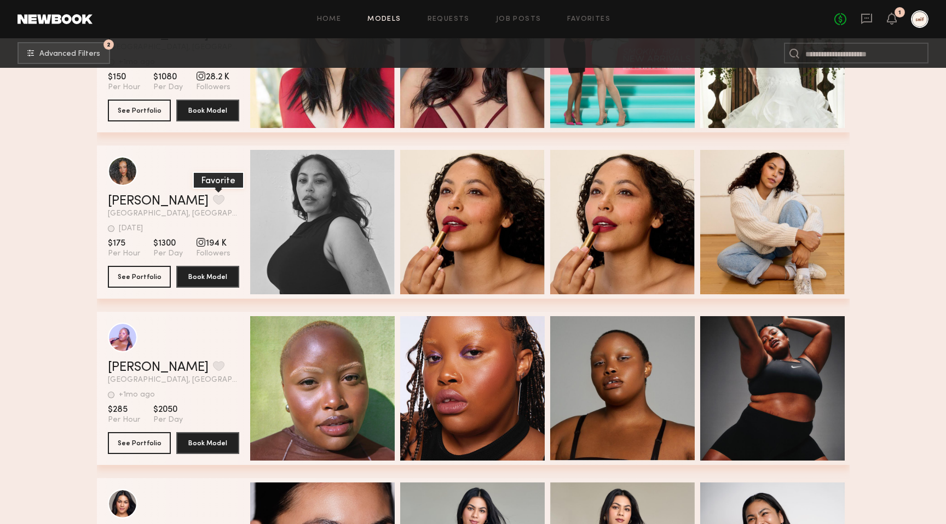
click at [213, 201] on button "grid" at bounding box center [218, 200] width 11 height 10
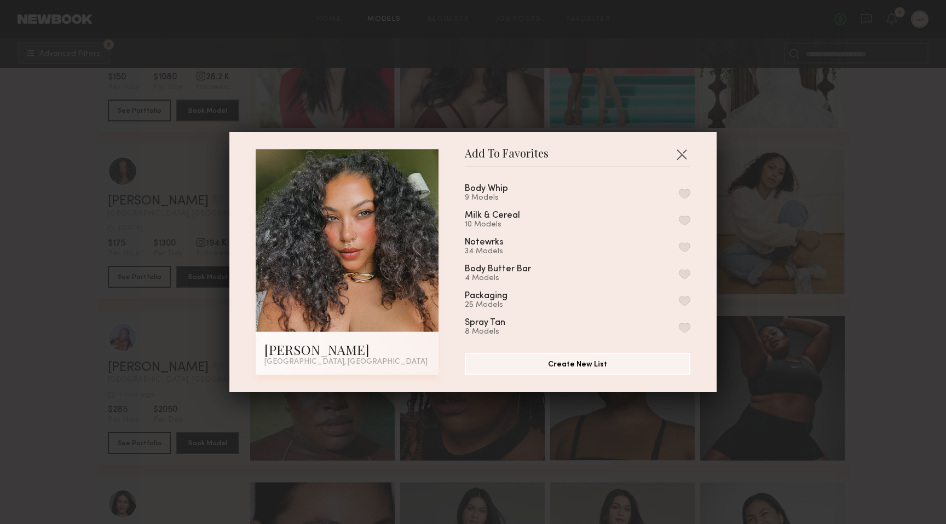
click at [685, 196] on button "button" at bounding box center [684, 194] width 11 height 10
click at [864, 270] on div "Add To Favorites [PERSON_NAME] [GEOGRAPHIC_DATA], [GEOGRAPHIC_DATA] Add To Favo…" at bounding box center [473, 262] width 946 height 524
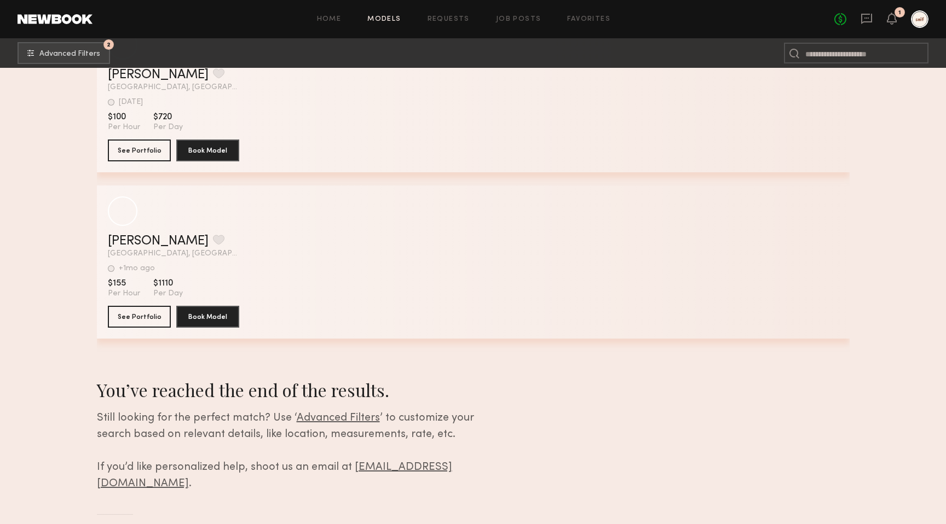
scroll to position [11894, 0]
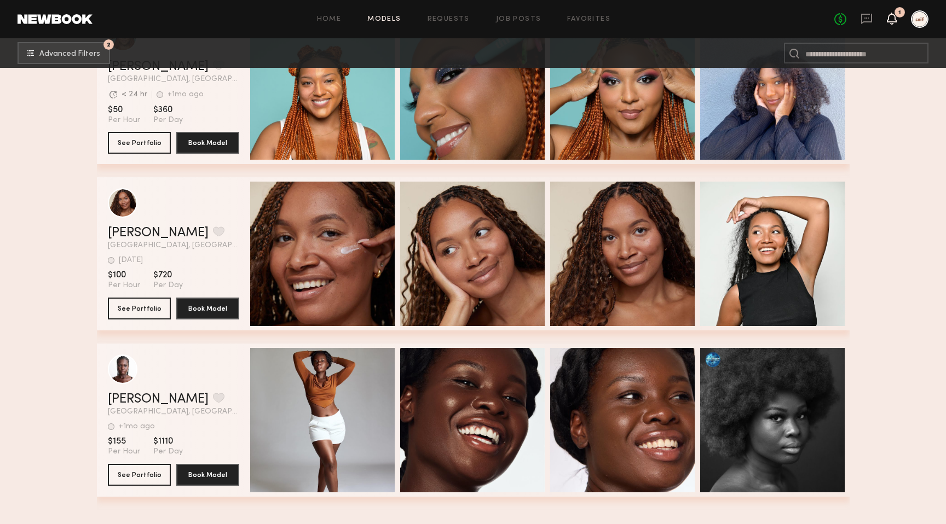
click at [892, 24] on icon at bounding box center [891, 24] width 3 height 2
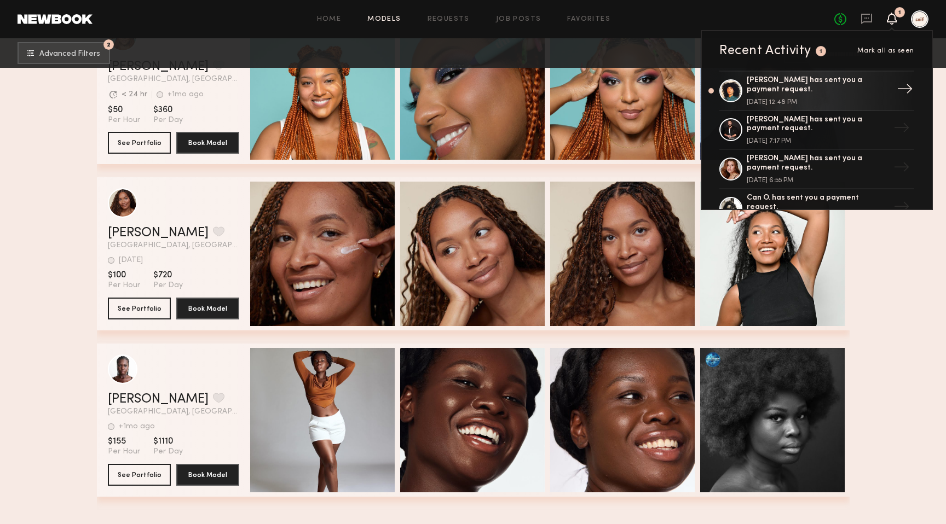
click at [863, 101] on link "[PERSON_NAME] has sent you a payment request. [DATE] 12:48 PM →" at bounding box center [816, 91] width 195 height 41
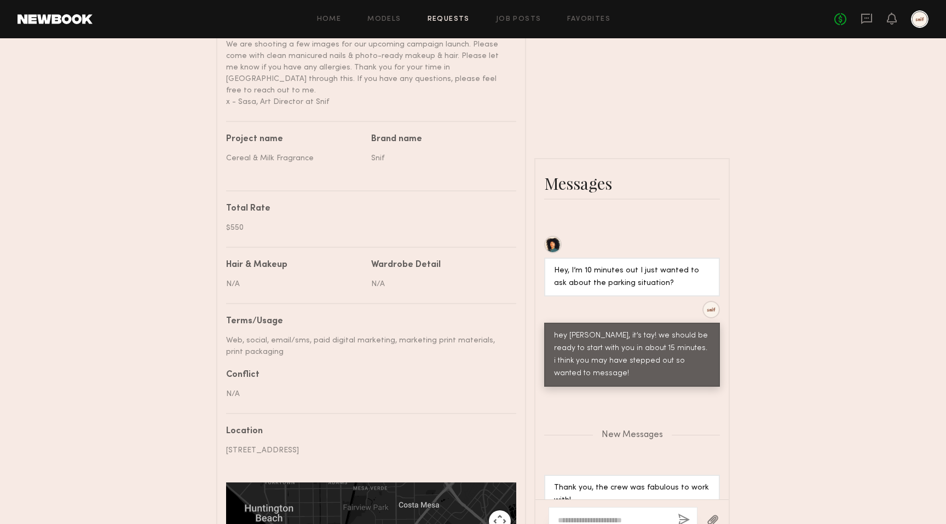
scroll to position [447, 0]
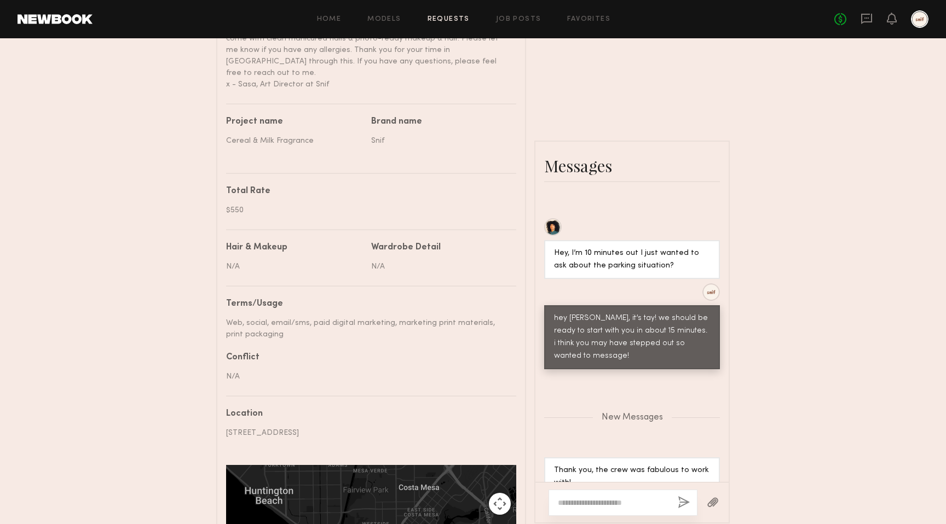
click at [630, 465] on div "Thank you, the crew was fabulous to work with!" at bounding box center [632, 477] width 156 height 25
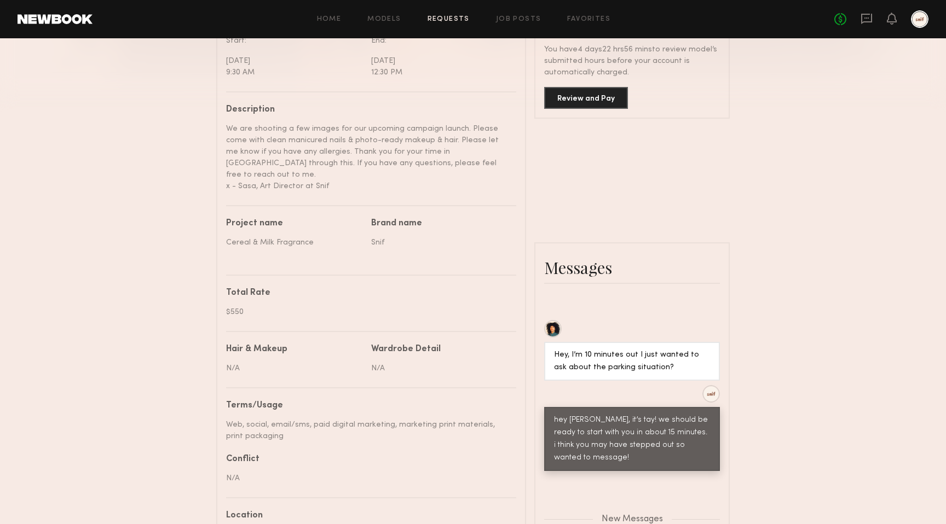
scroll to position [330, 0]
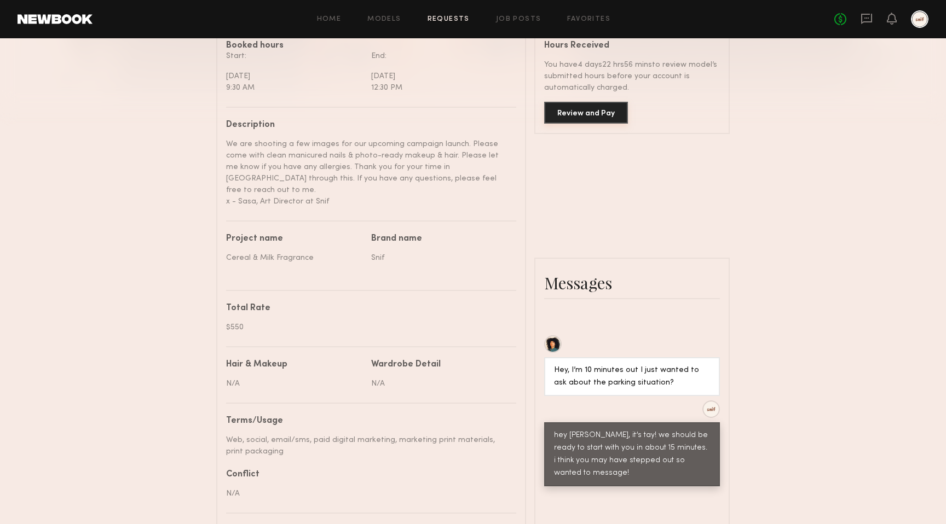
click at [585, 113] on button "Review and Pay" at bounding box center [586, 113] width 84 height 22
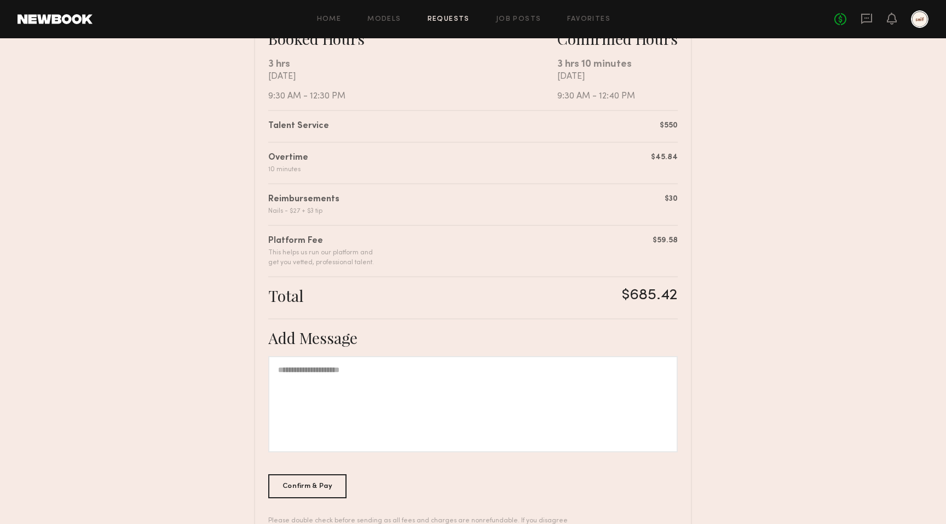
scroll to position [258, 0]
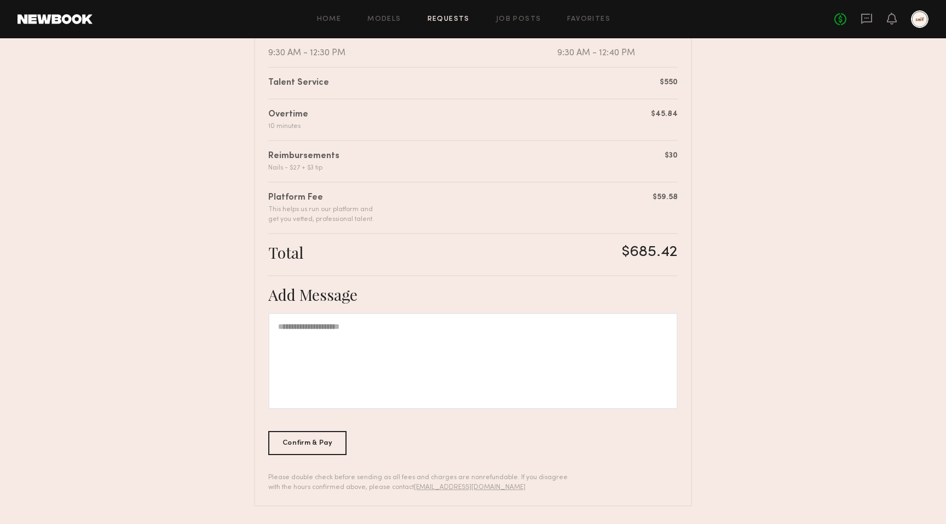
click at [338, 373] on div at bounding box center [472, 361] width 409 height 96
click at [310, 446] on div "Confirm & Pay" at bounding box center [307, 443] width 78 height 24
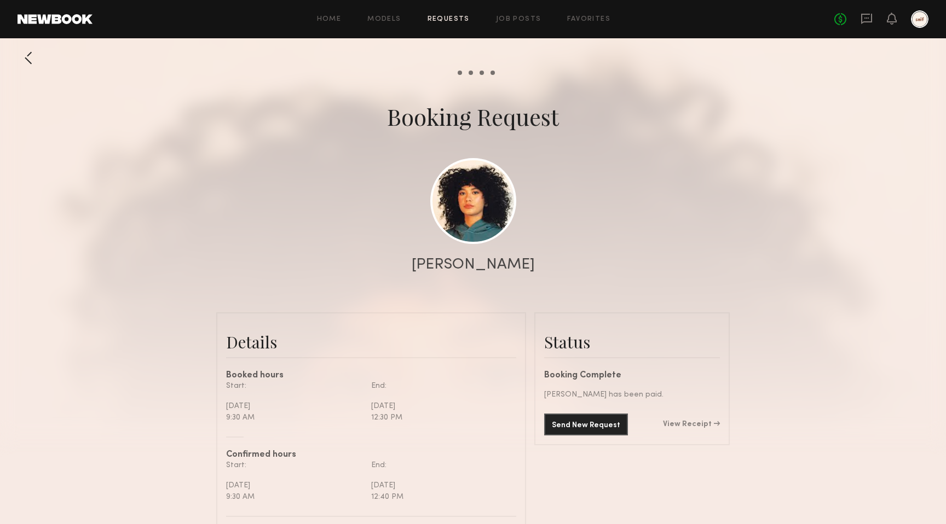
scroll to position [1404, 0]
